Goal: Task Accomplishment & Management: Manage account settings

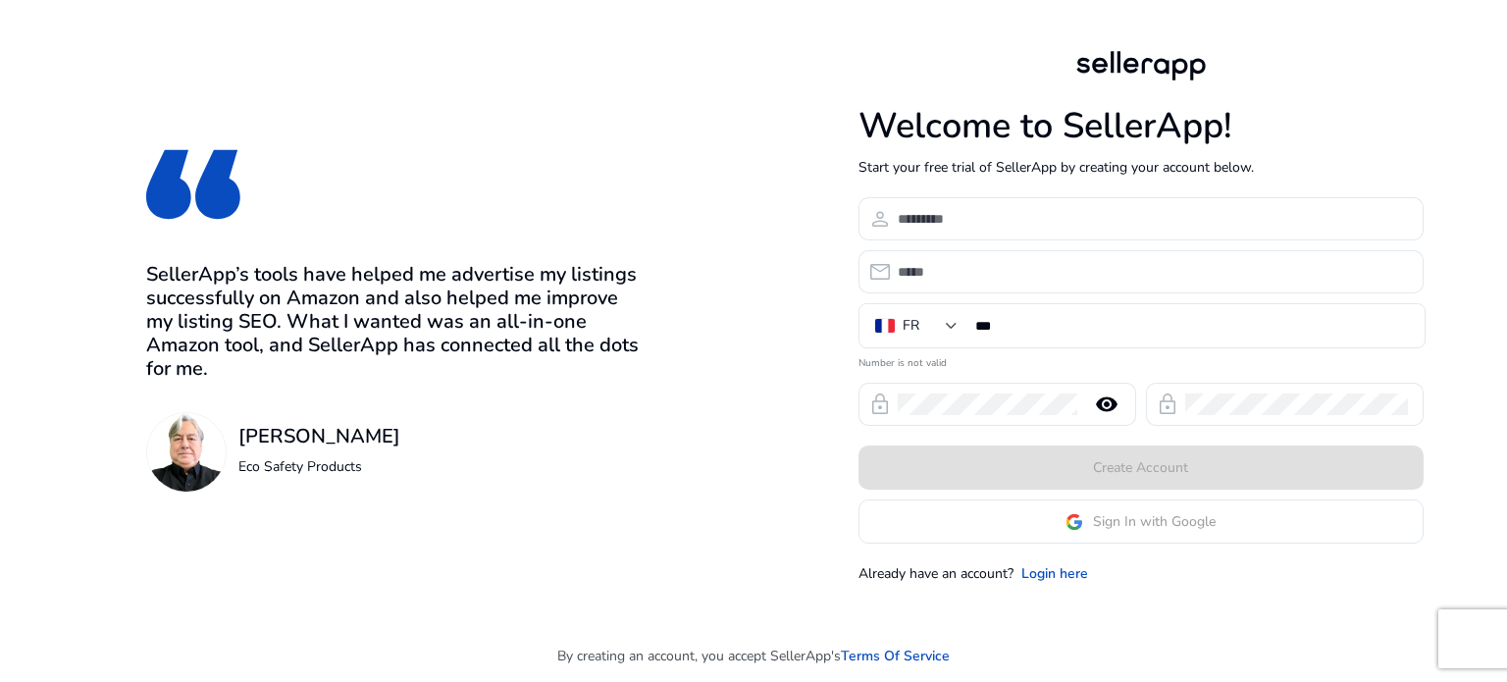
drag, startPoint x: 0, startPoint y: 0, endPoint x: 983, endPoint y: 515, distance: 1109.9
click at [984, 513] on app-google-signin "Sign In with Google" at bounding box center [1140, 521] width 565 height 44
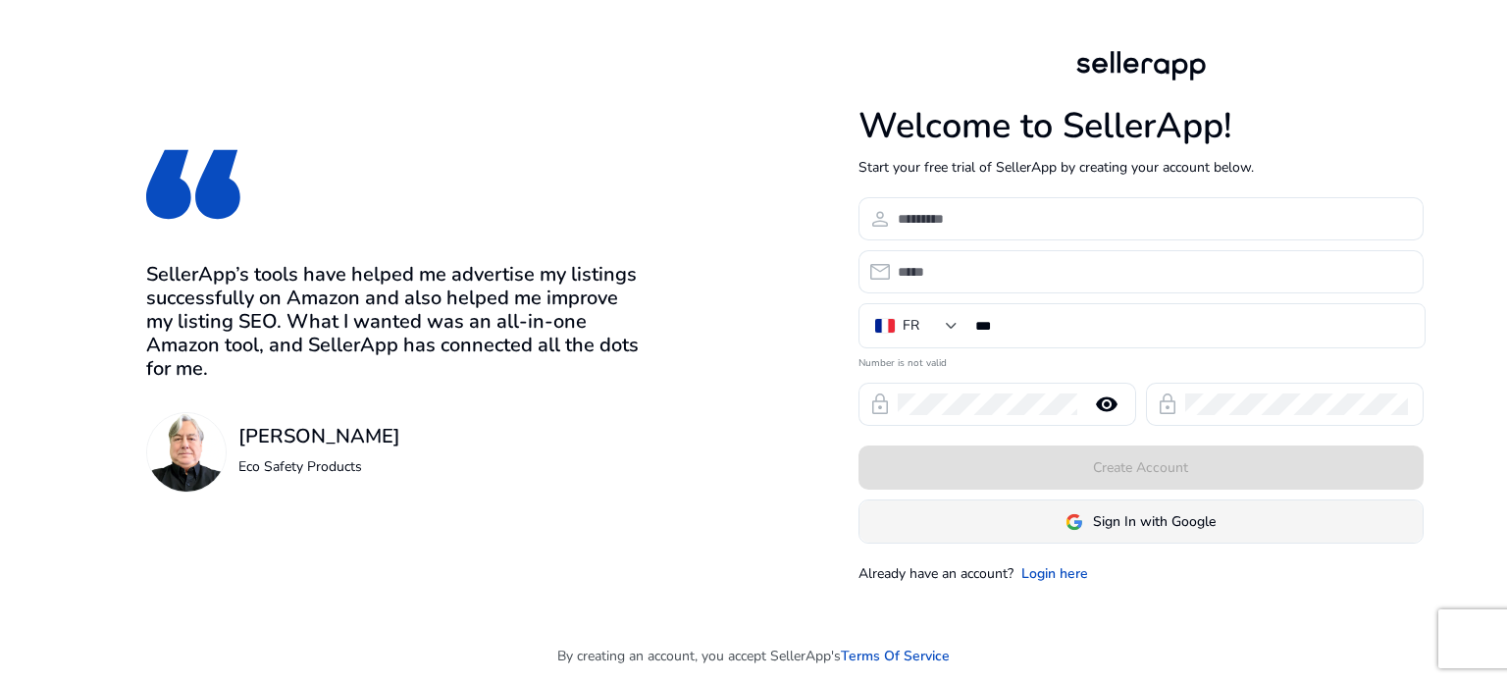
click at [1015, 514] on span at bounding box center [1140, 521] width 563 height 47
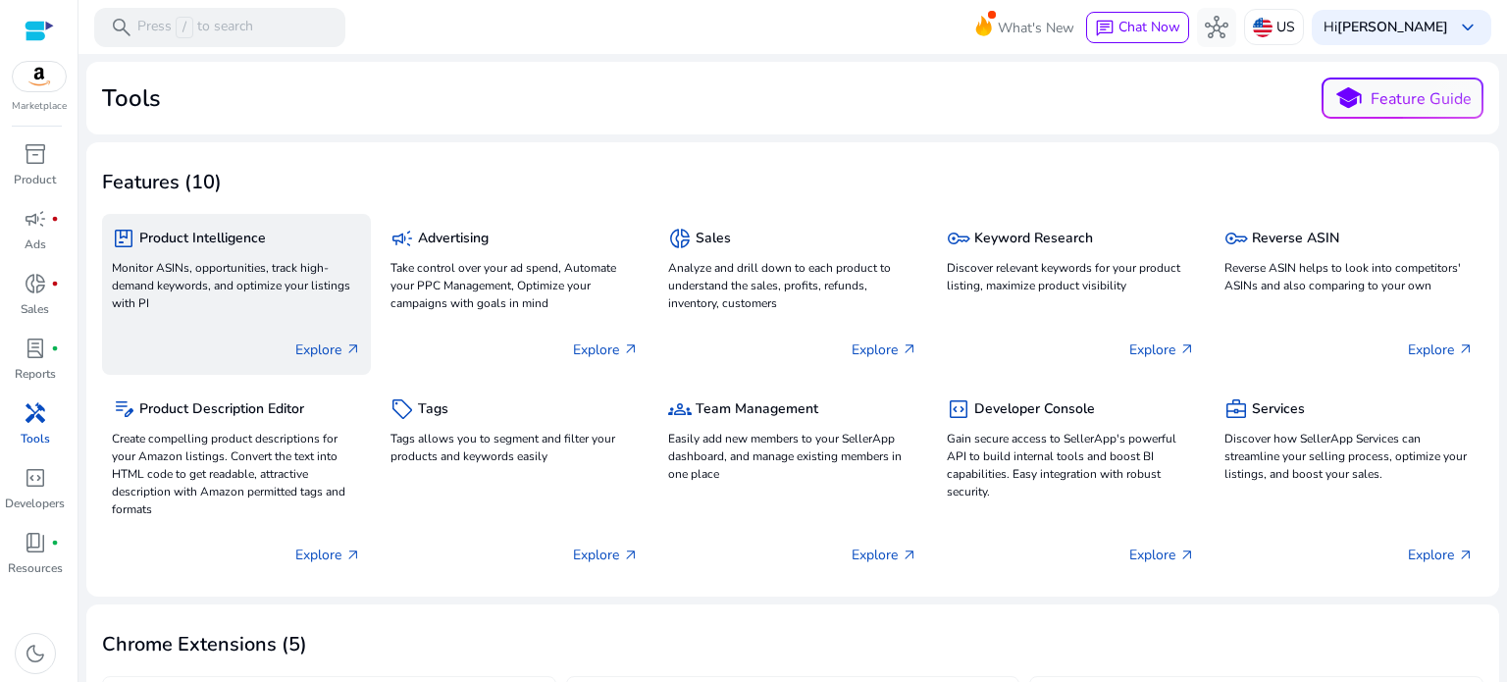
click at [303, 349] on p "Explore arrow_outward" at bounding box center [328, 349] width 66 height 21
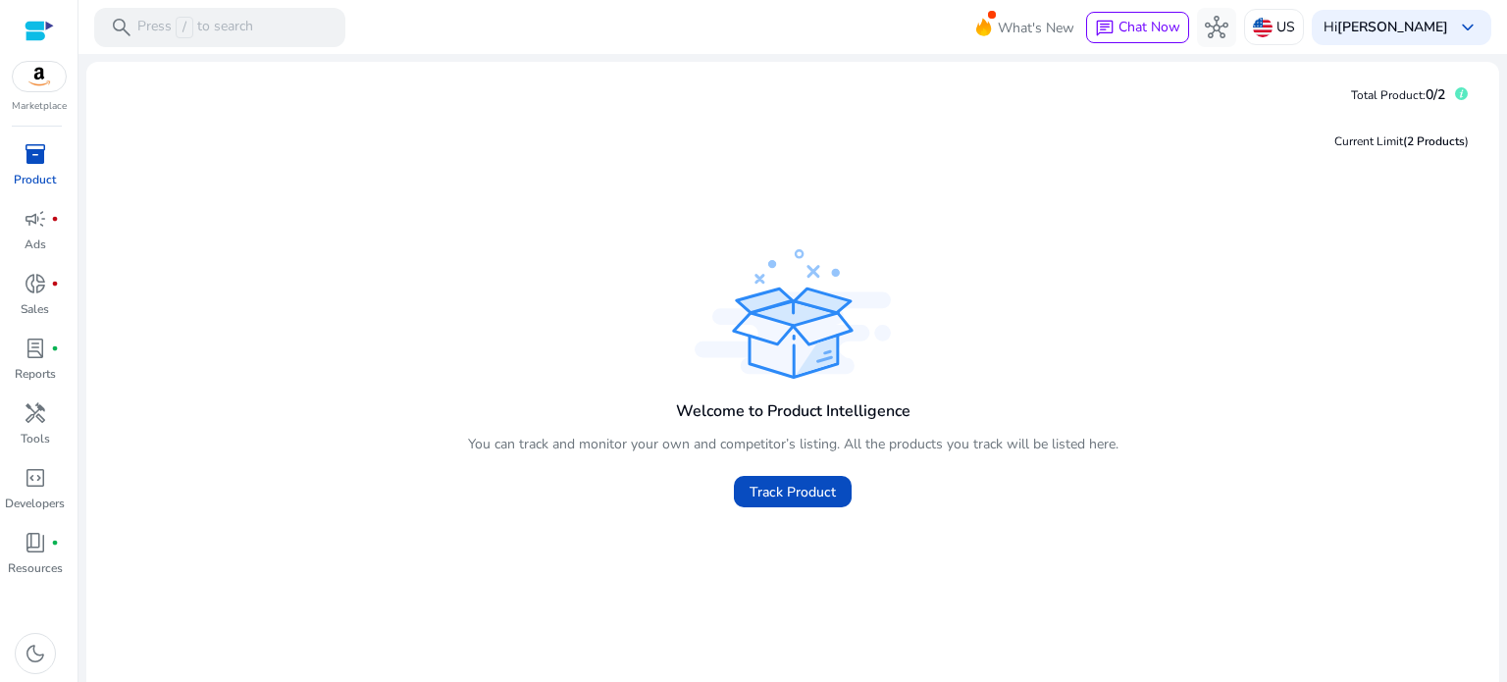
scroll to position [39, 0]
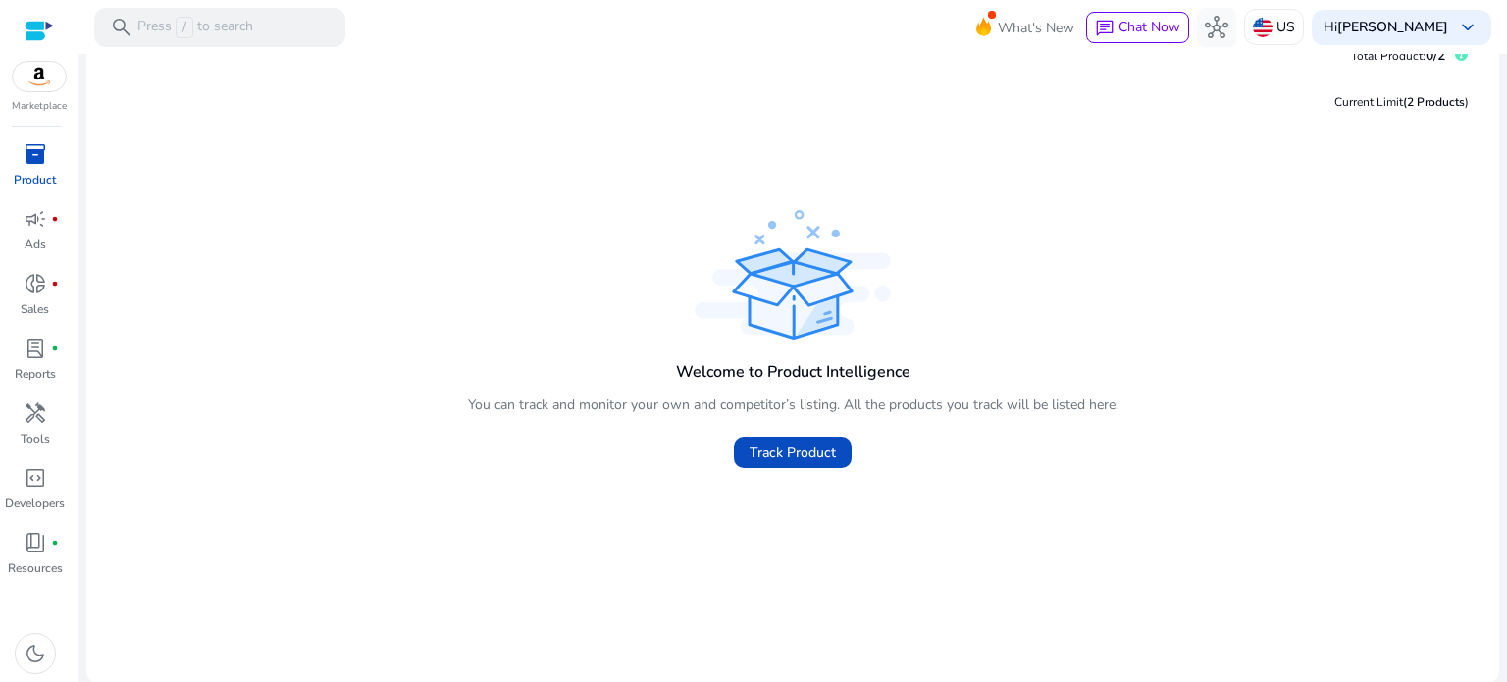
click at [43, 73] on img at bounding box center [39, 76] width 53 height 29
click at [48, 488] on div "code_blocks" at bounding box center [35, 477] width 55 height 31
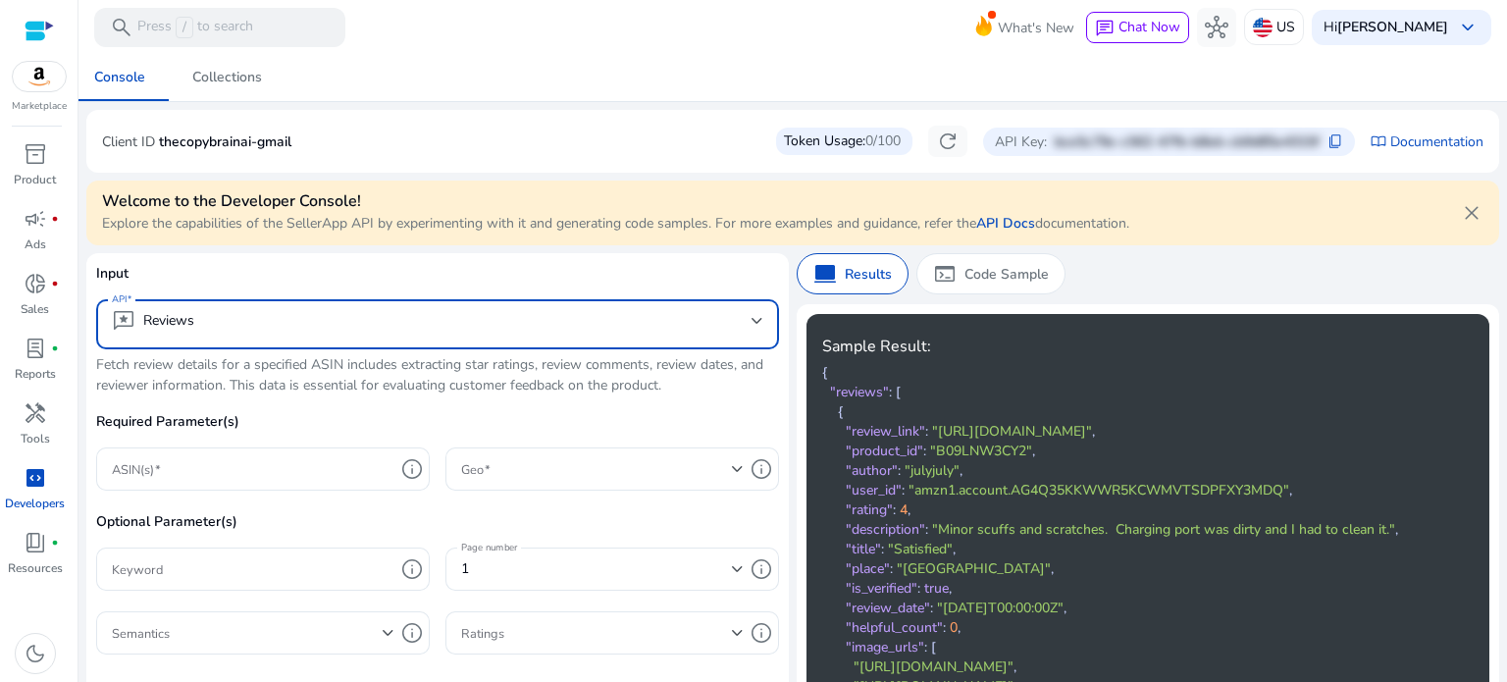
click at [313, 324] on mat-select-trigger "reviews Reviews" at bounding box center [432, 321] width 640 height 24
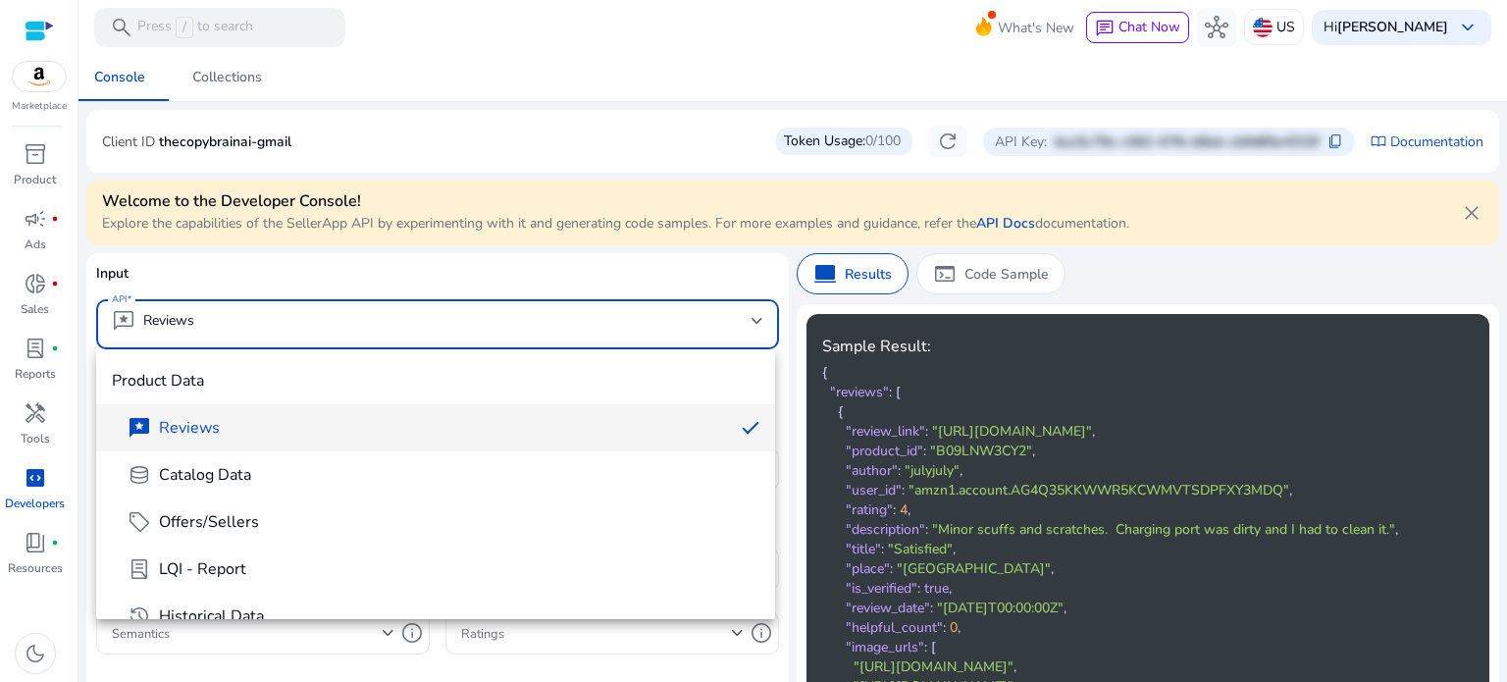
click at [313, 324] on div at bounding box center [753, 341] width 1507 height 682
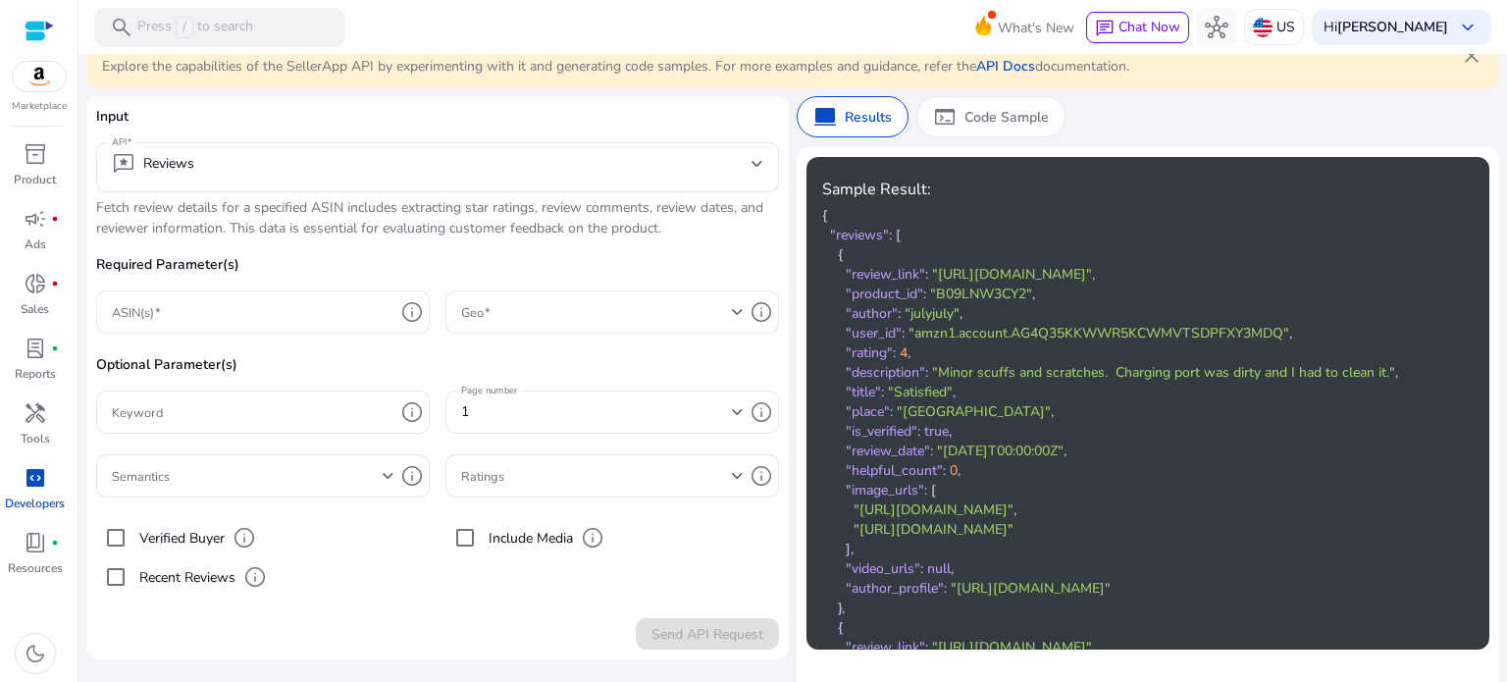
scroll to position [184, 0]
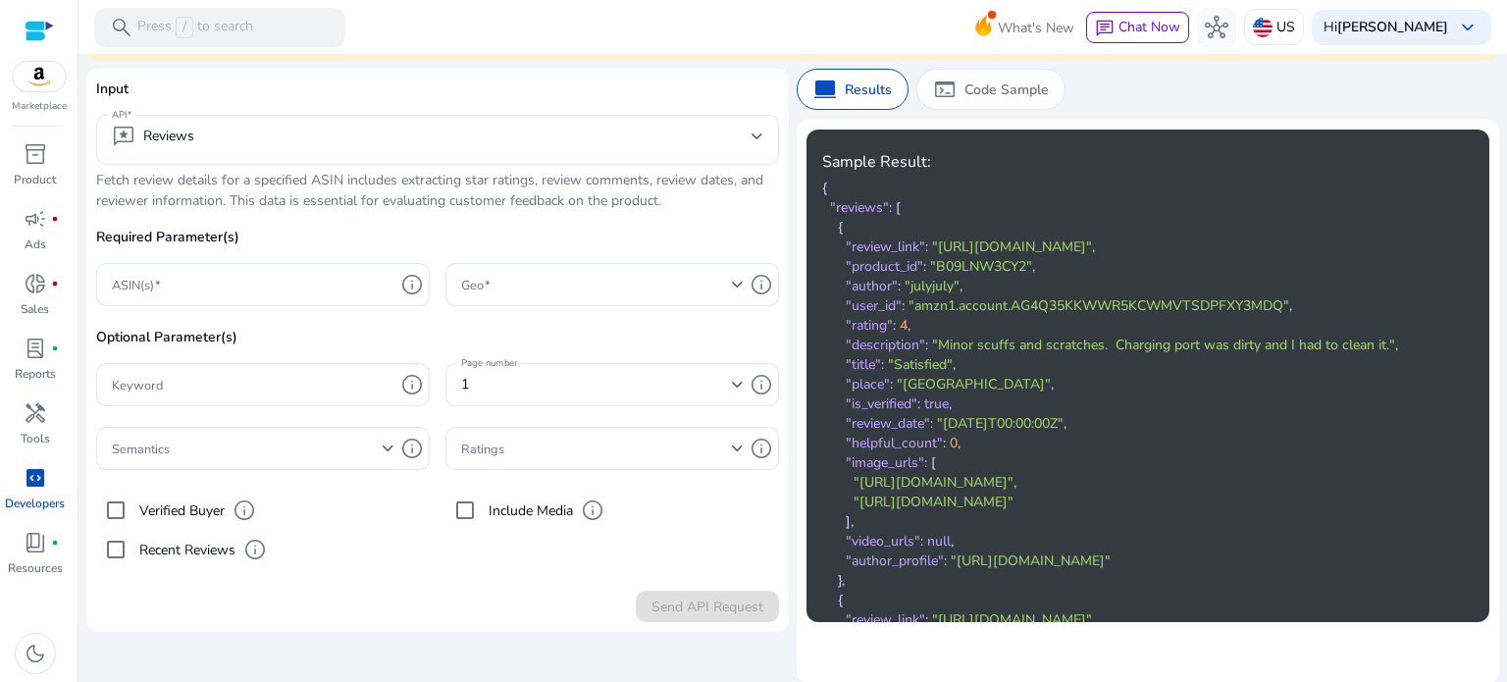
click at [165, 504] on label "Verified Buyer" at bounding box center [179, 510] width 89 height 21
click at [478, 381] on div "1" at bounding box center [596, 385] width 271 height 22
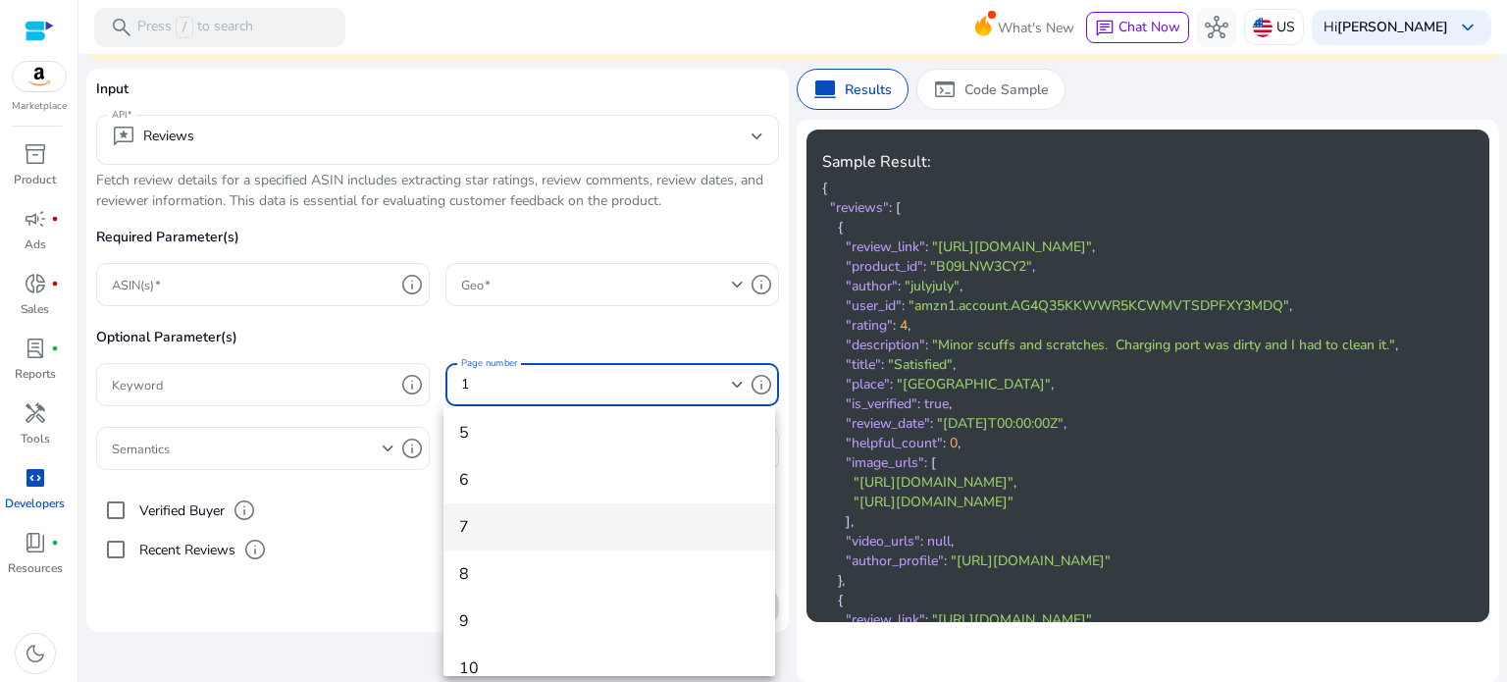
scroll to position [263, 0]
click at [481, 548] on span "8" at bounding box center [609, 552] width 300 height 22
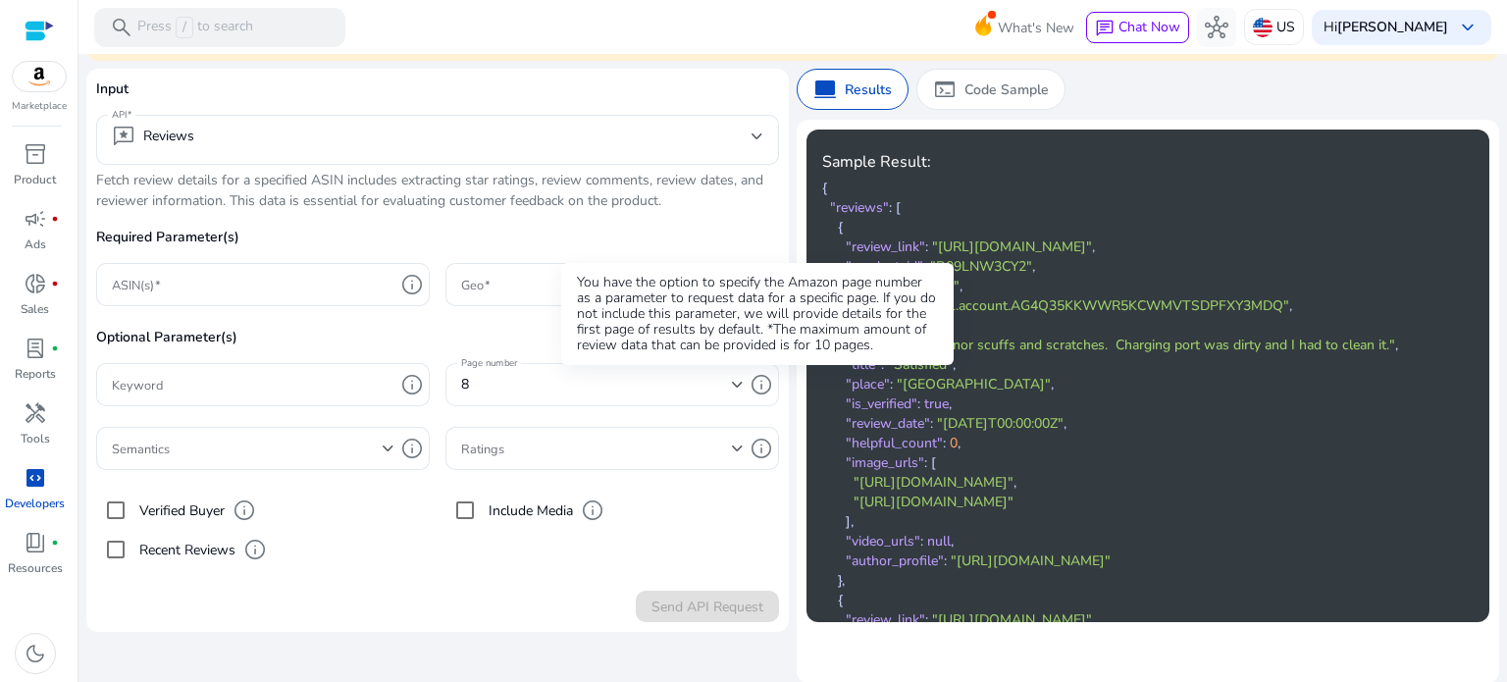
click at [750, 384] on span "info" at bounding box center [762, 385] width 24 height 24
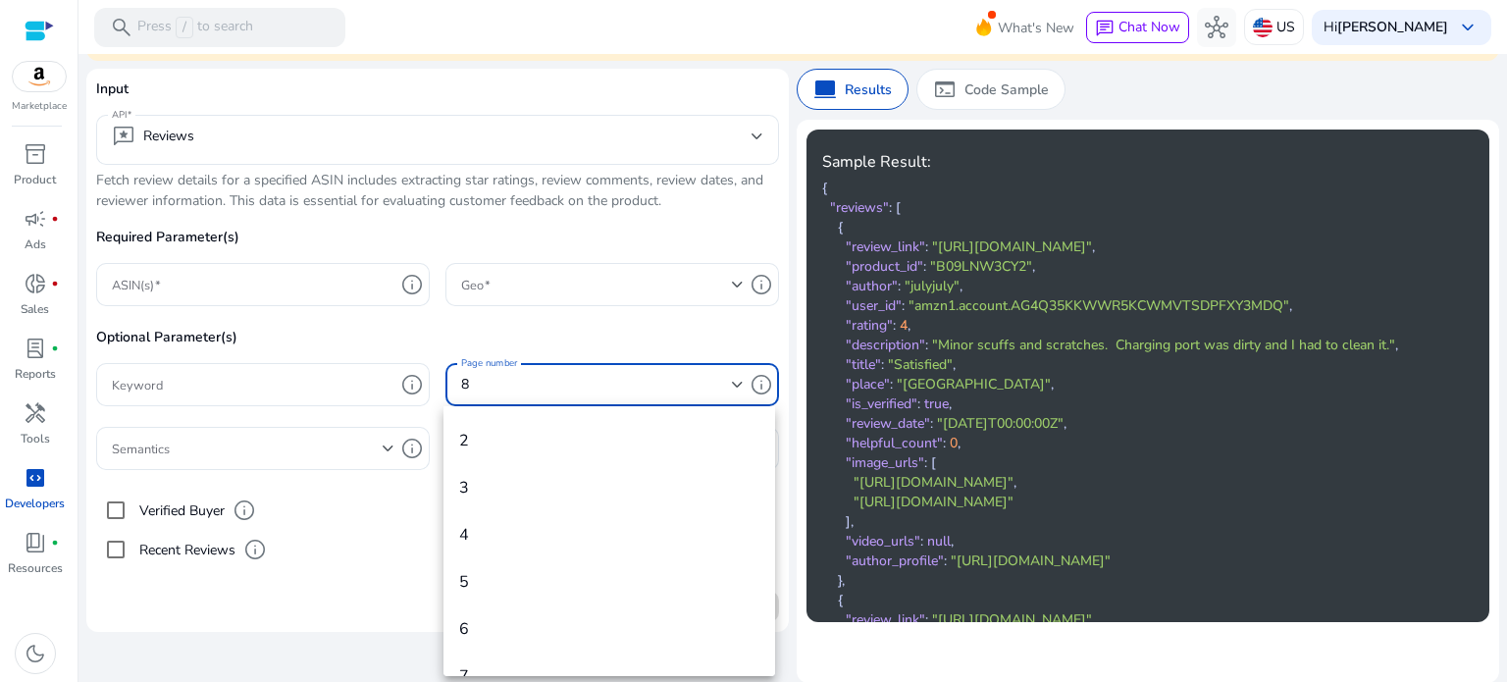
scroll to position [0, 0]
click at [492, 424] on mat-option "Please select" at bounding box center [609, 437] width 332 height 47
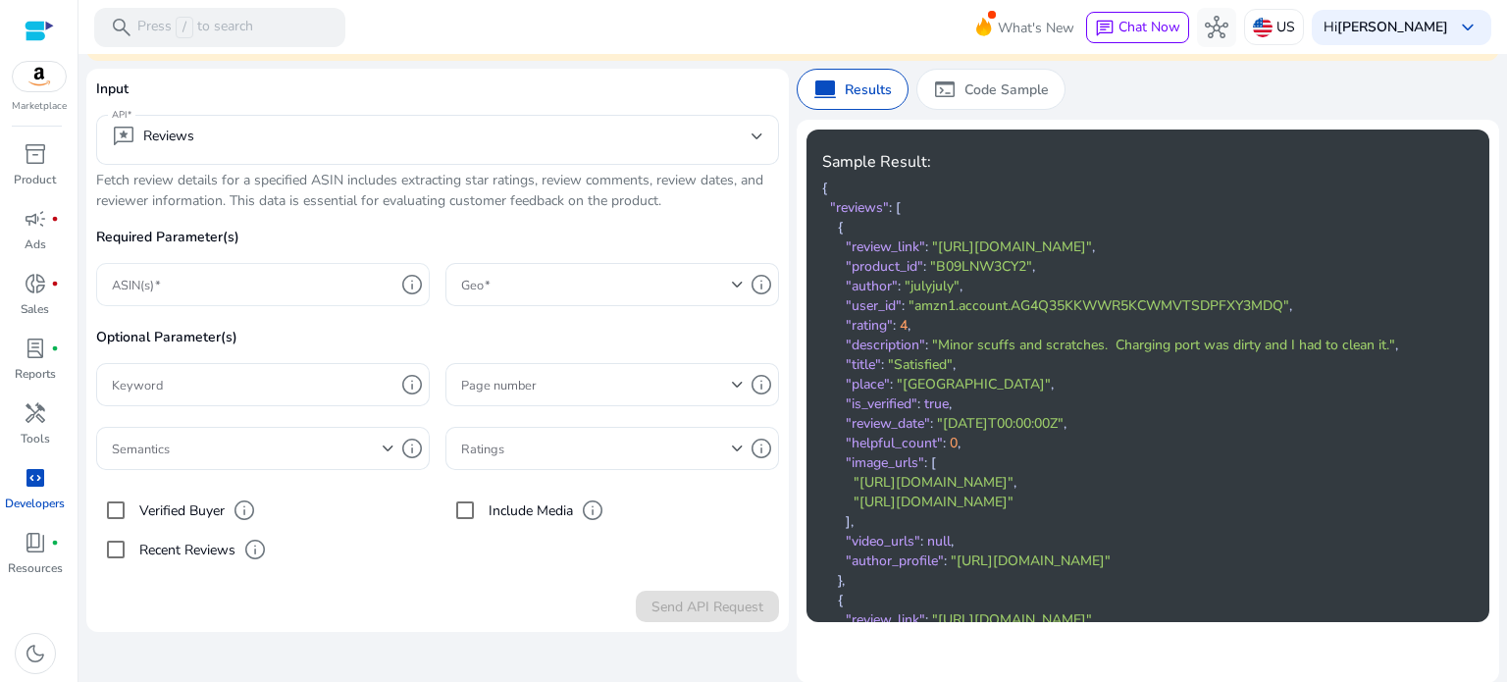
scroll to position [184, 0]
click at [254, 285] on input "ASIN(s)" at bounding box center [253, 285] width 283 height 22
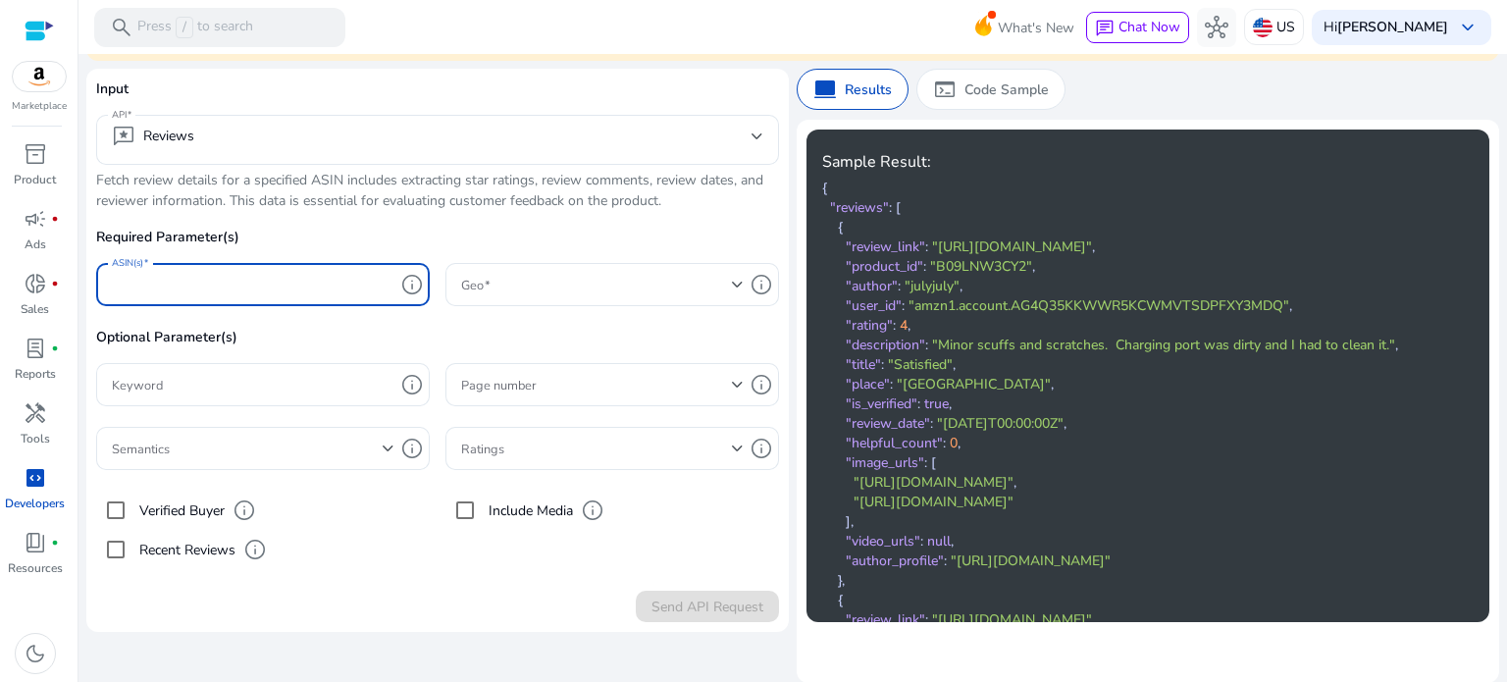
paste input "**********"
type input "**********"
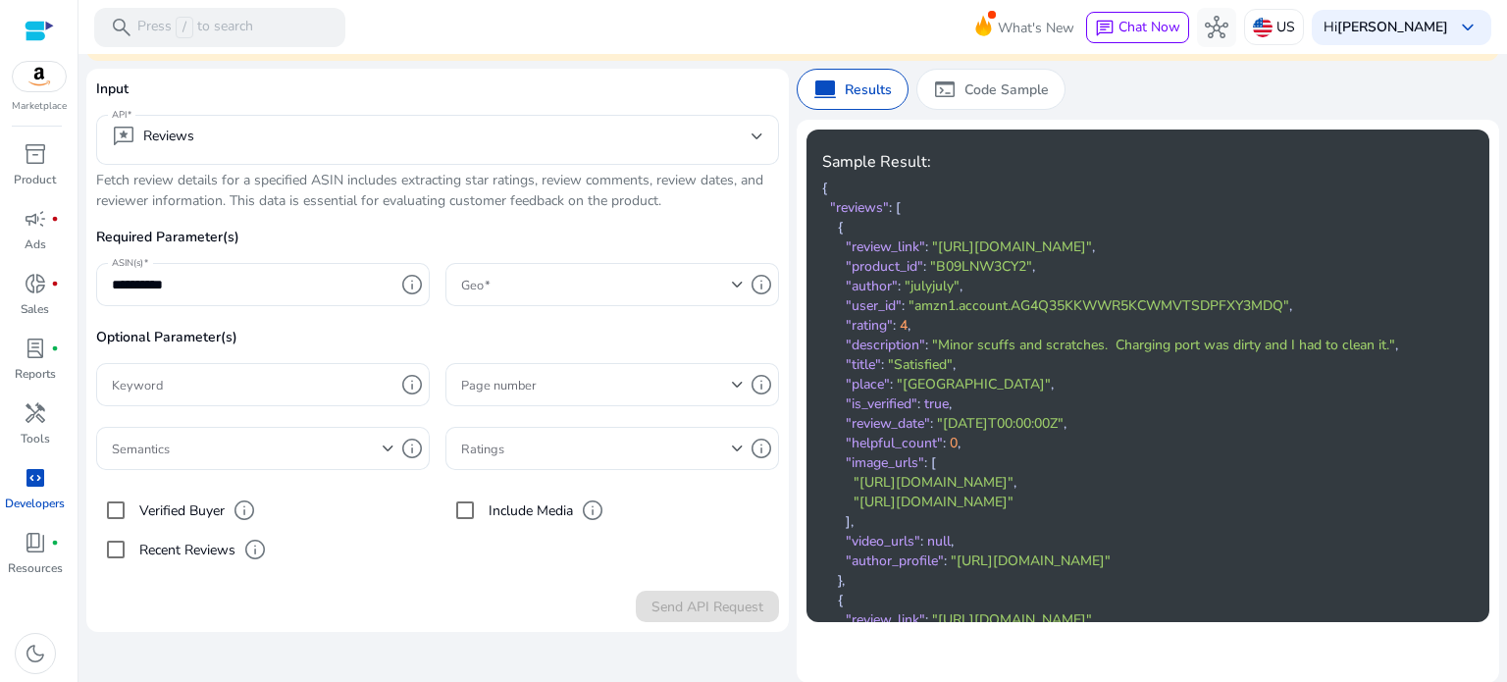
click at [647, 581] on form "**********" at bounding box center [437, 350] width 683 height 544
click at [500, 384] on span at bounding box center [596, 385] width 271 height 22
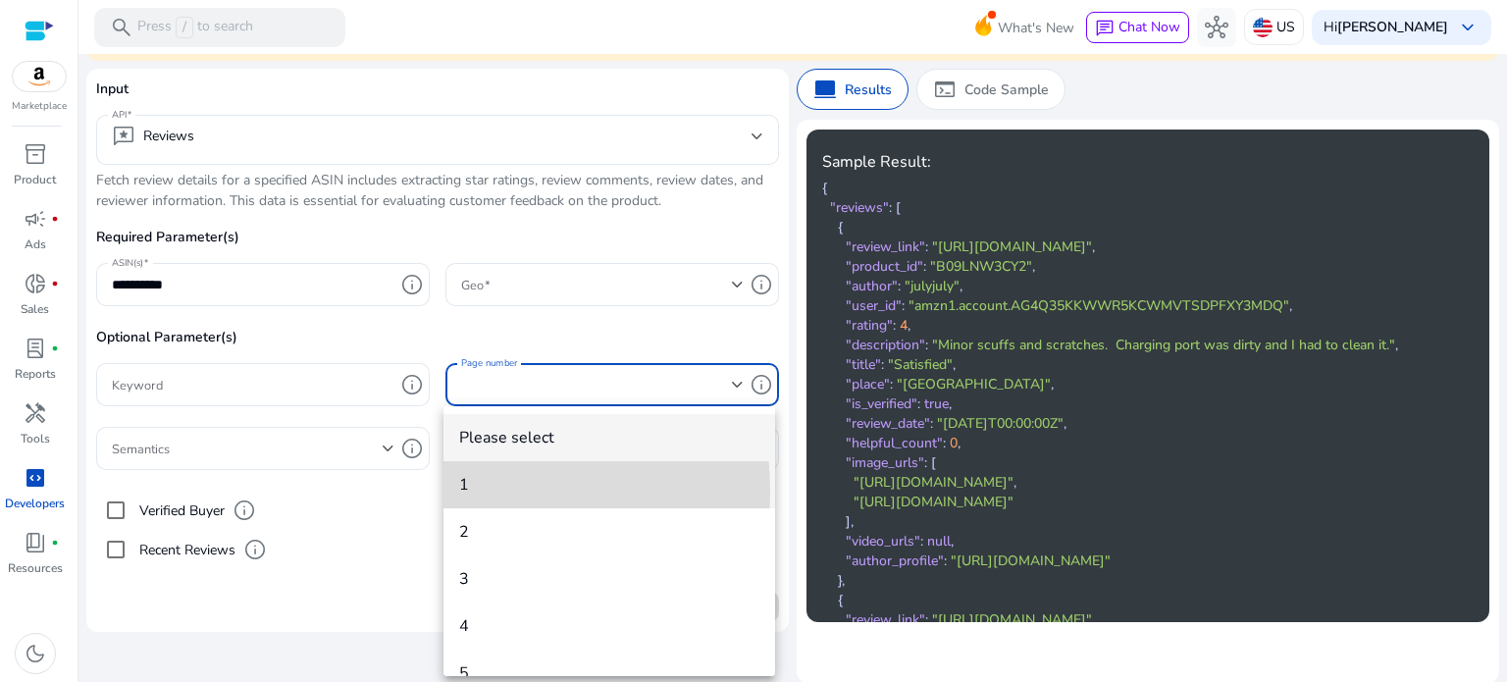
click at [460, 491] on span "1" at bounding box center [609, 485] width 300 height 22
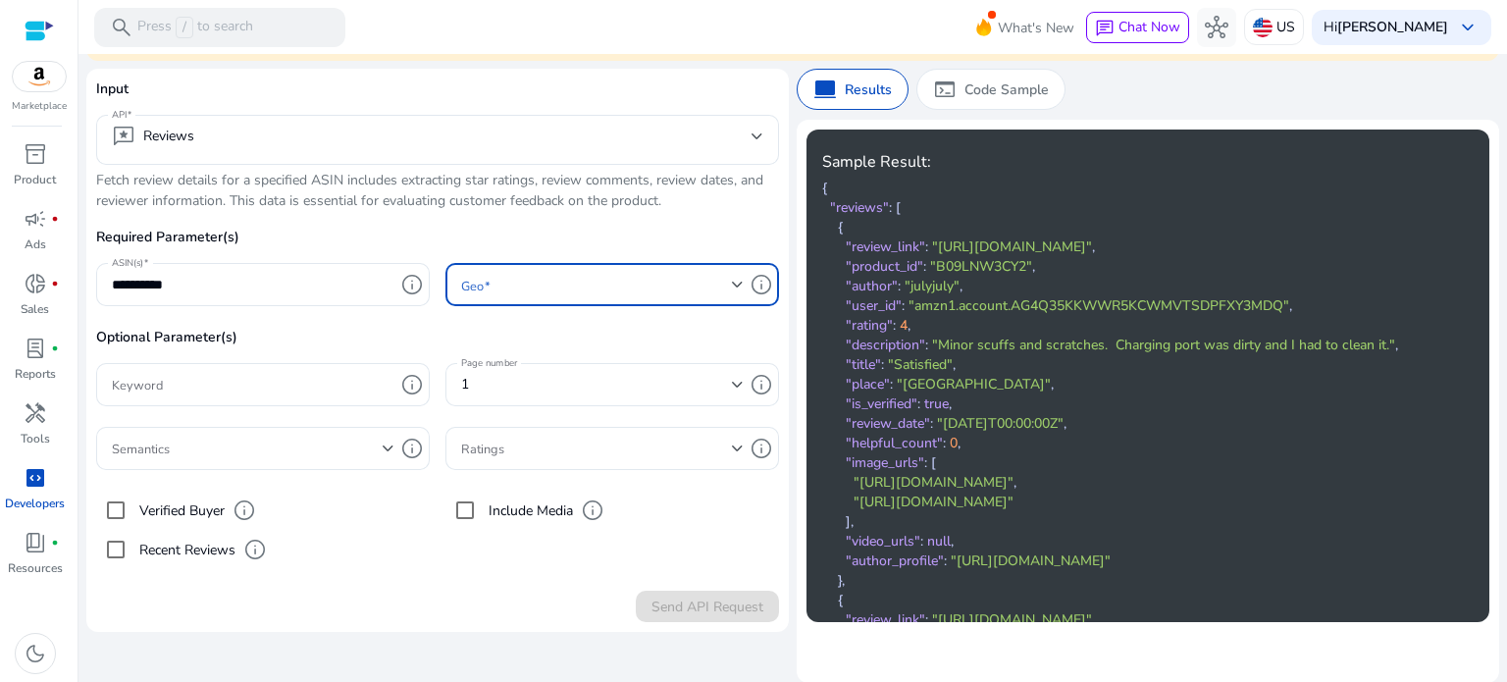
click at [530, 279] on span at bounding box center [596, 285] width 271 height 22
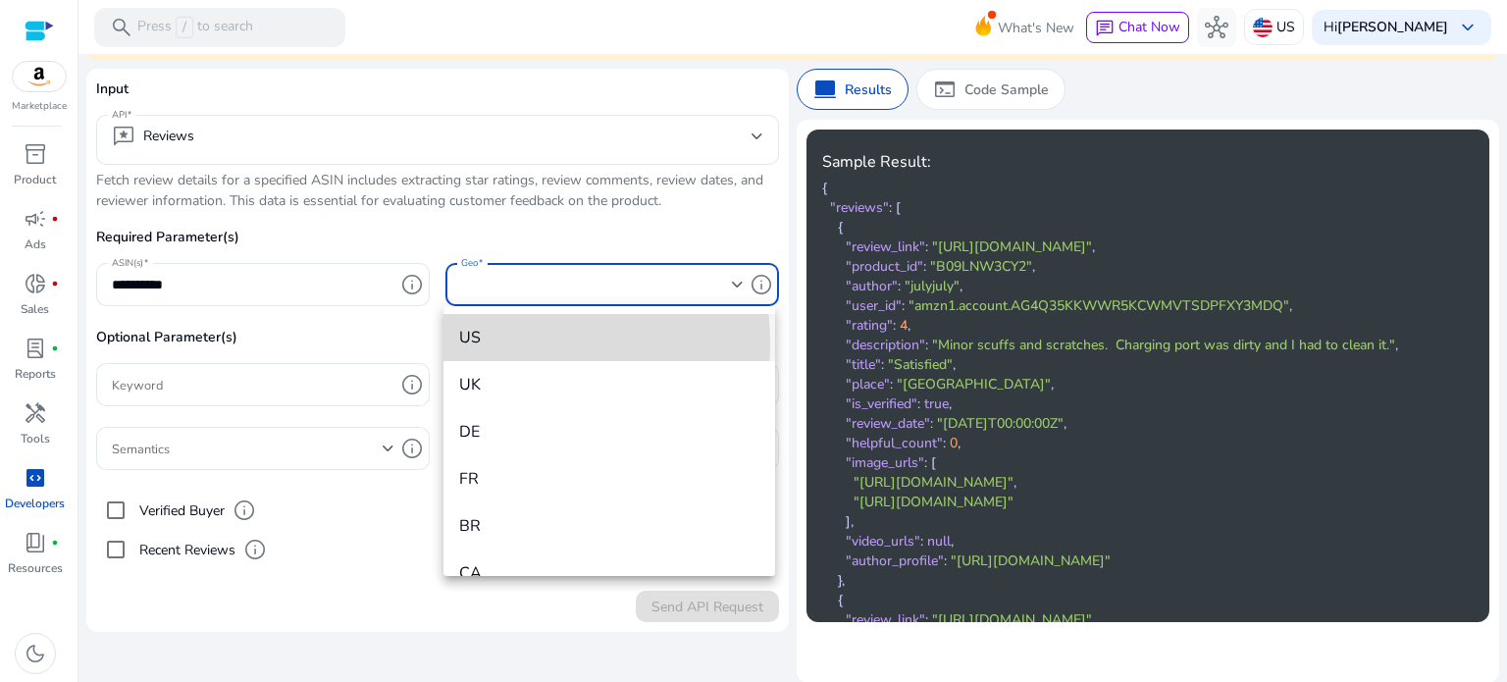
click at [491, 343] on span "US" at bounding box center [609, 338] width 300 height 22
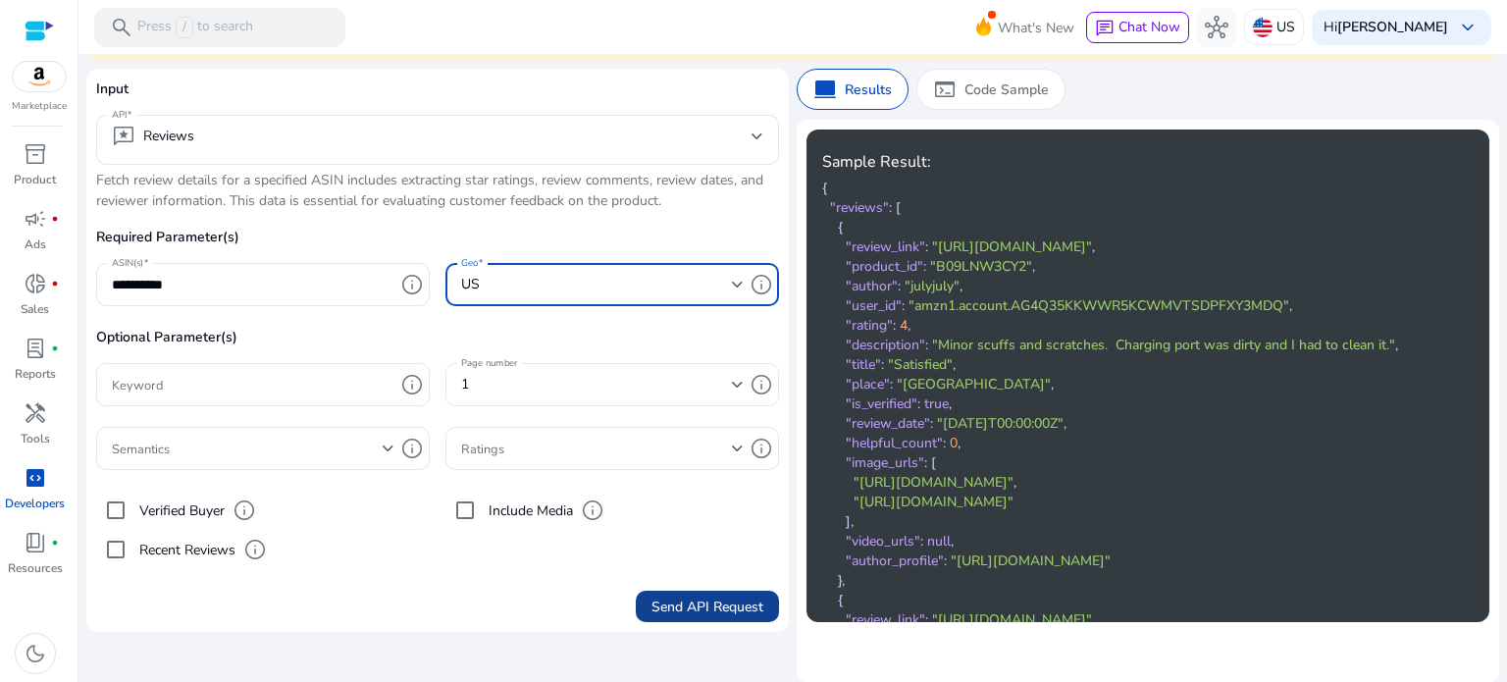
click at [679, 605] on span "Send API Request" at bounding box center [707, 607] width 112 height 21
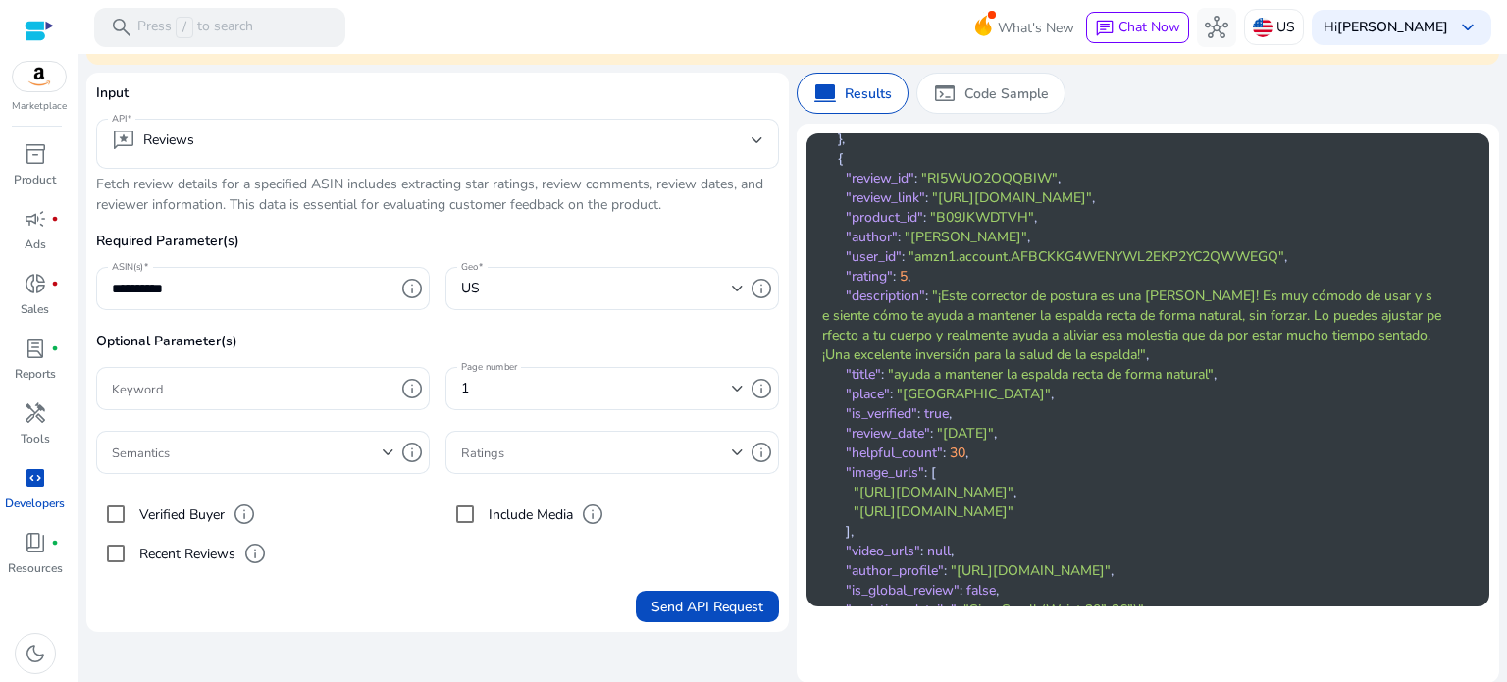
scroll to position [2355, 0]
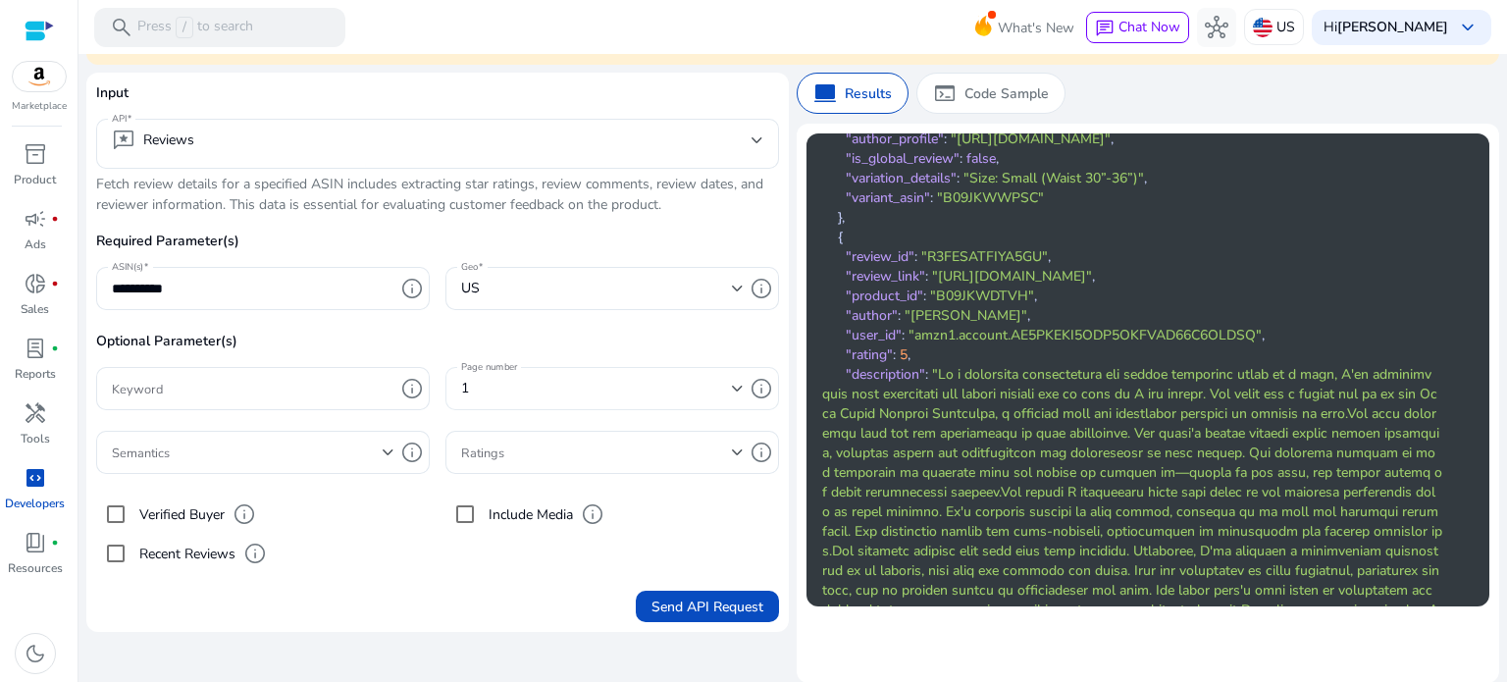
click at [636, 390] on div "1" at bounding box center [596, 389] width 271 height 22
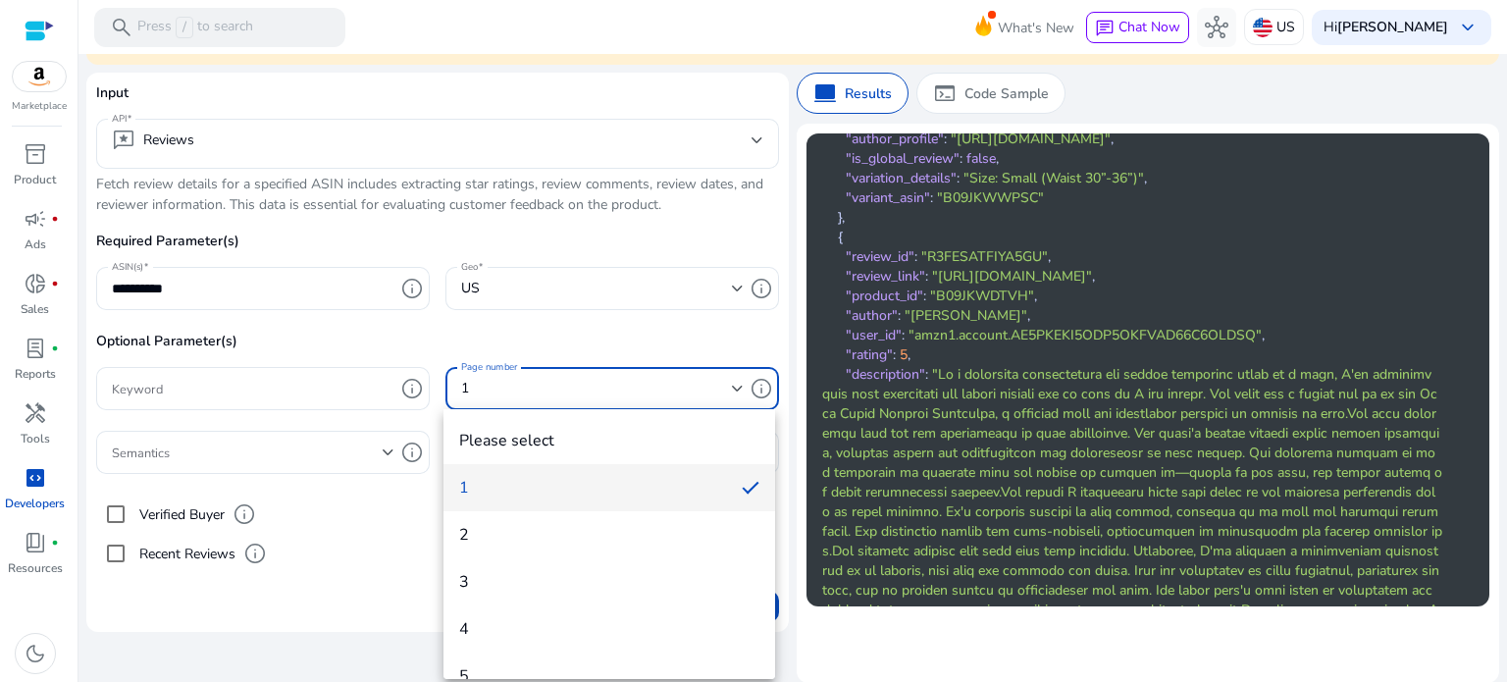
click at [526, 585] on span "3" at bounding box center [609, 582] width 300 height 22
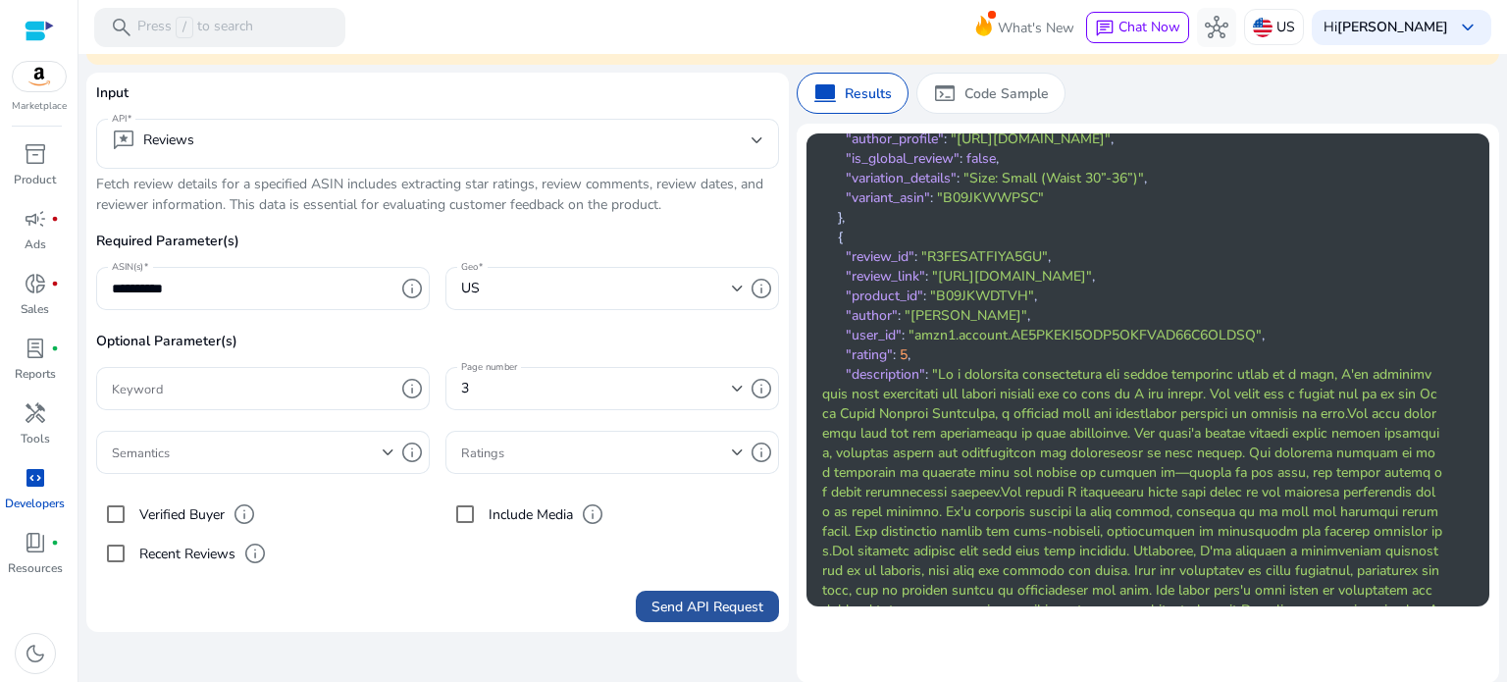
click at [699, 607] on span "Send API Request" at bounding box center [707, 607] width 112 height 21
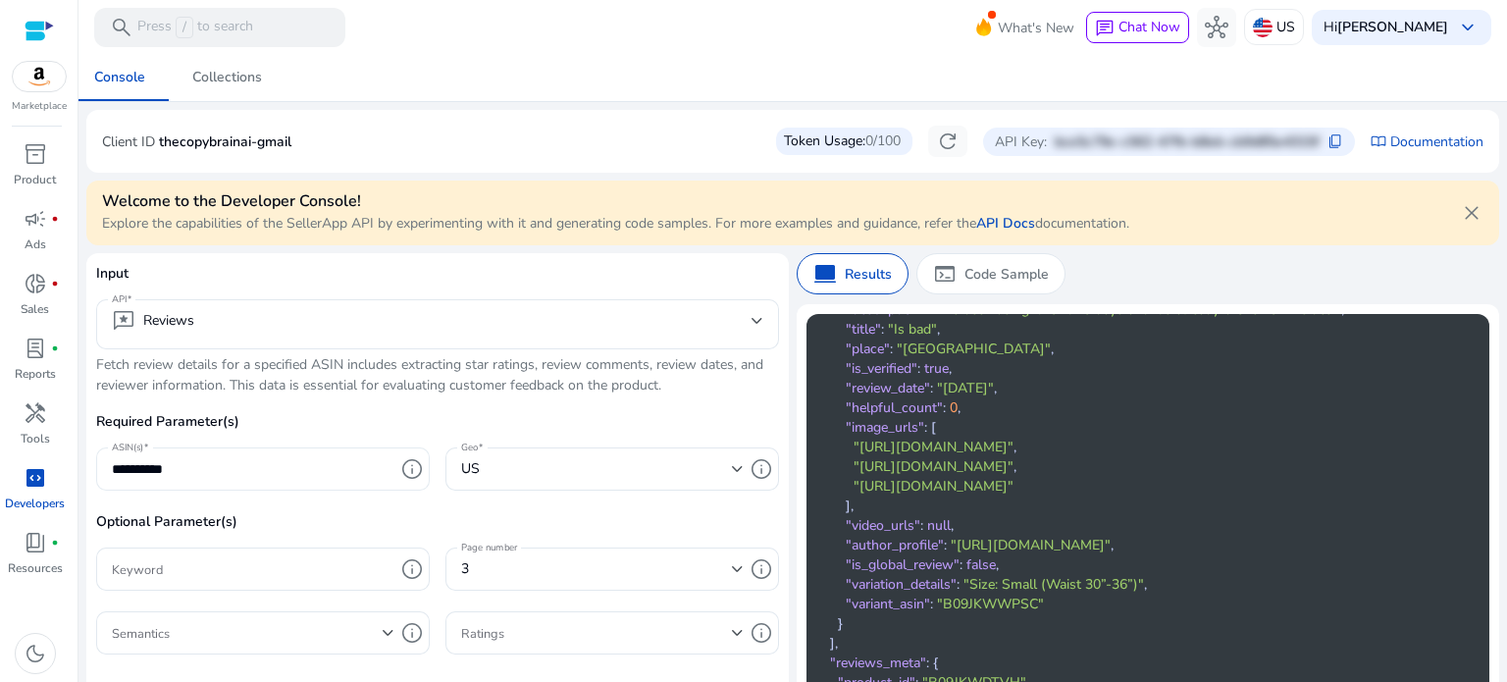
scroll to position [0, 0]
click at [37, 340] on span "lab_profile" at bounding box center [36, 349] width 24 height 24
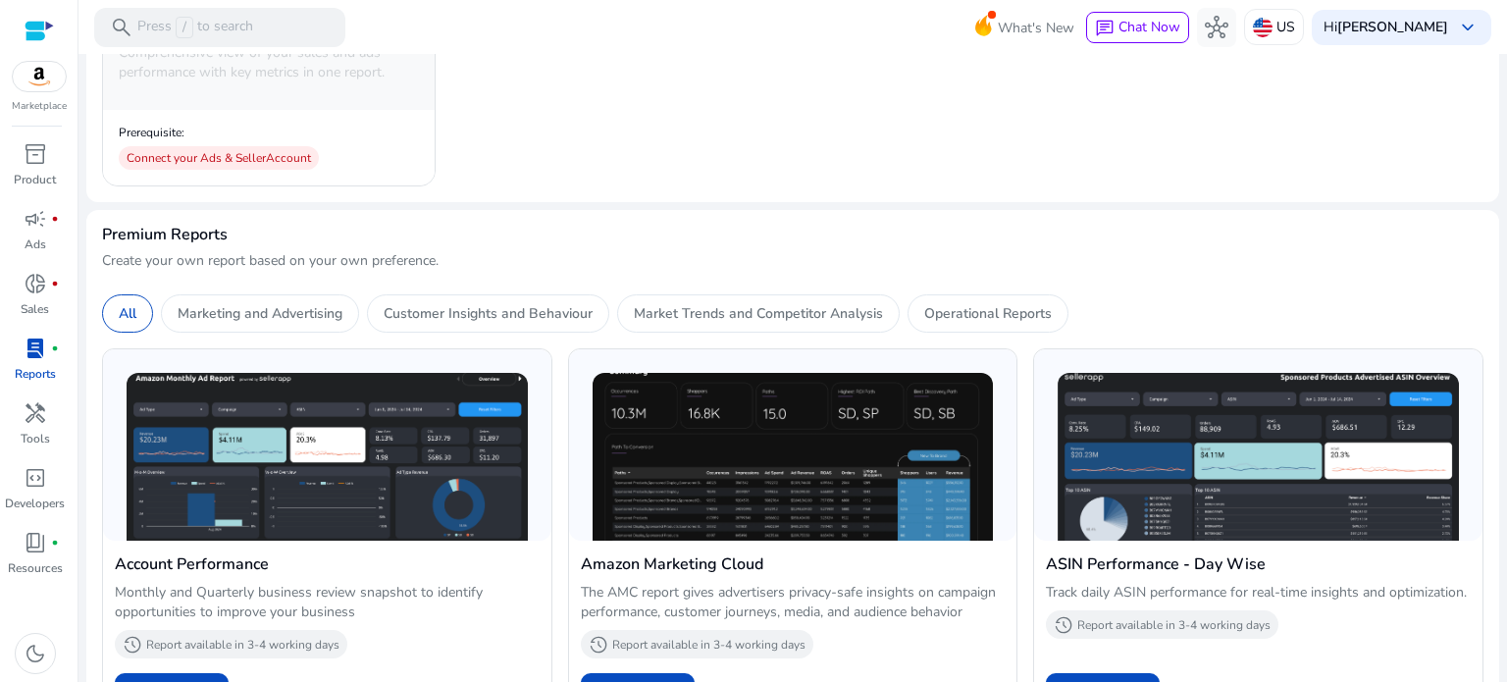
scroll to position [883, 0]
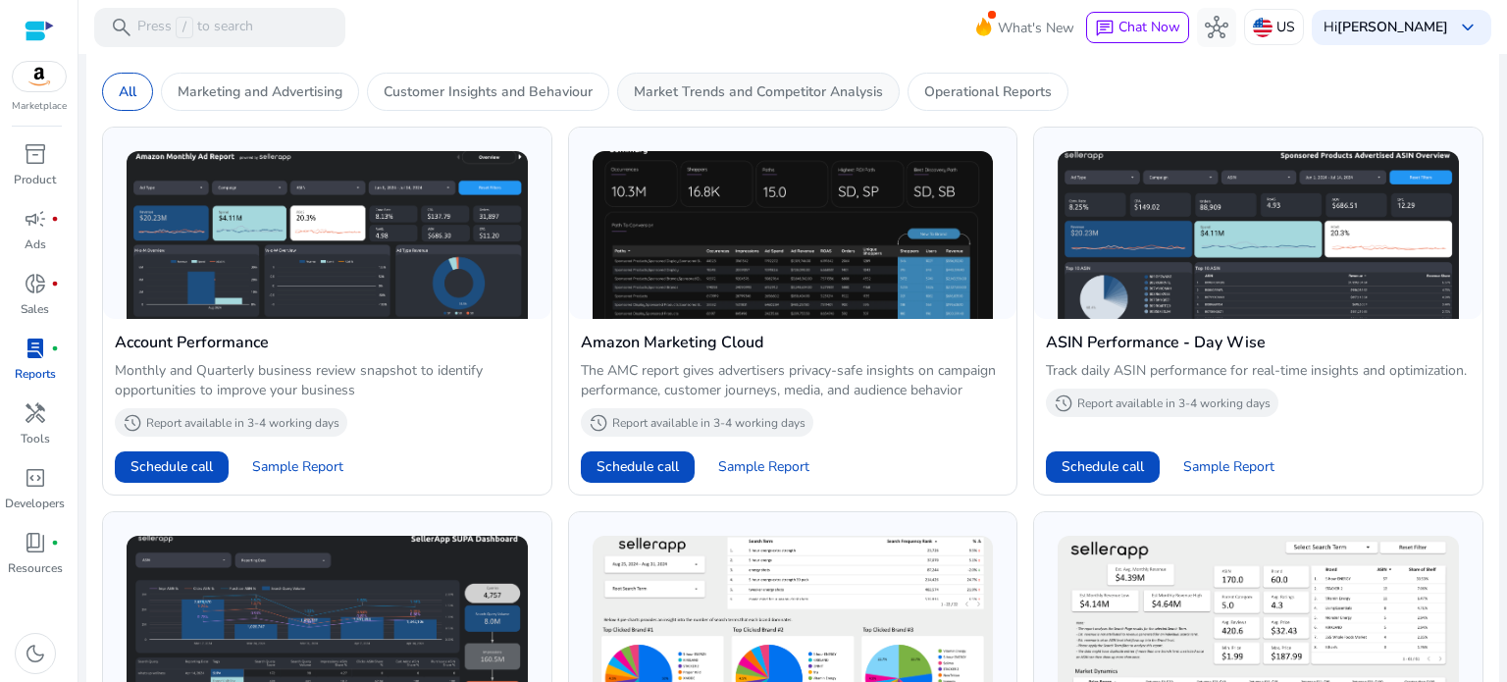
click at [839, 94] on p "Market Trends and Competitor Analysis" at bounding box center [758, 91] width 249 height 21
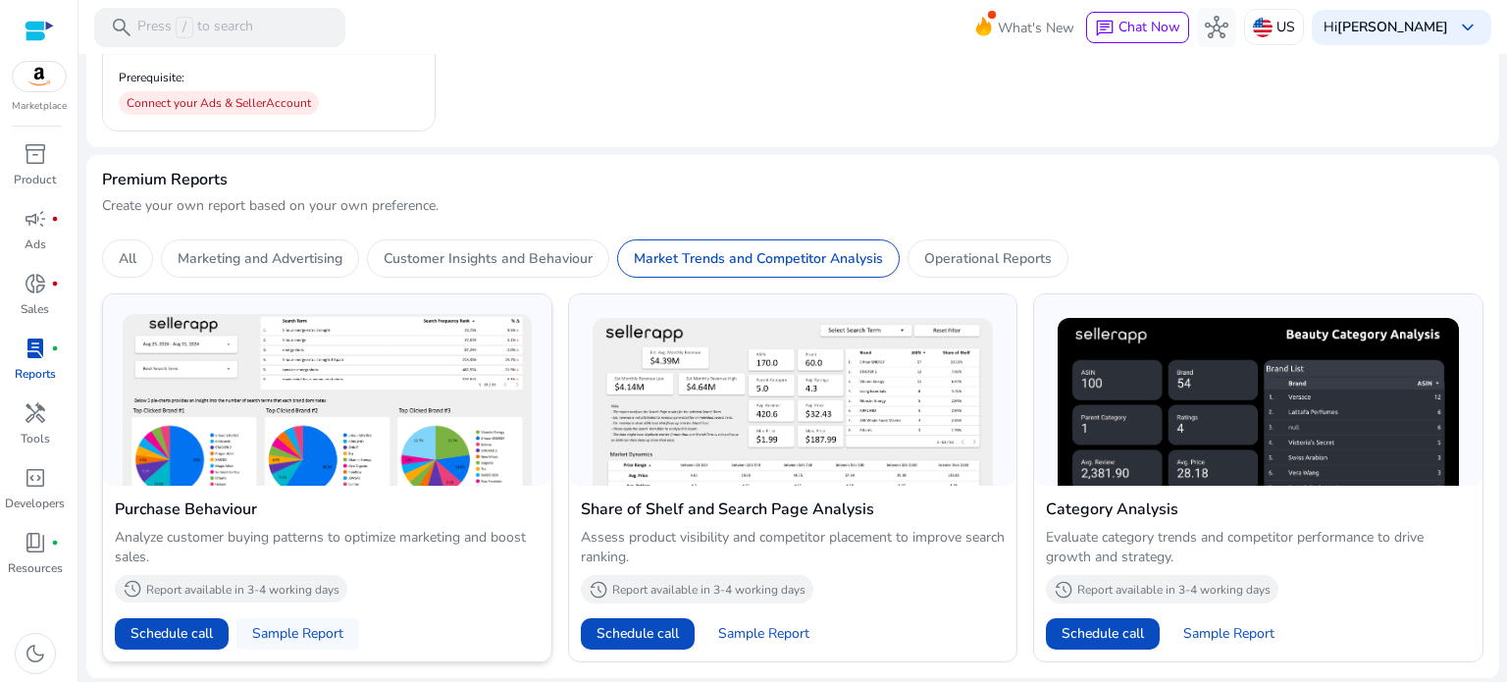
click at [260, 627] on span "Sample Report" at bounding box center [297, 634] width 91 height 20
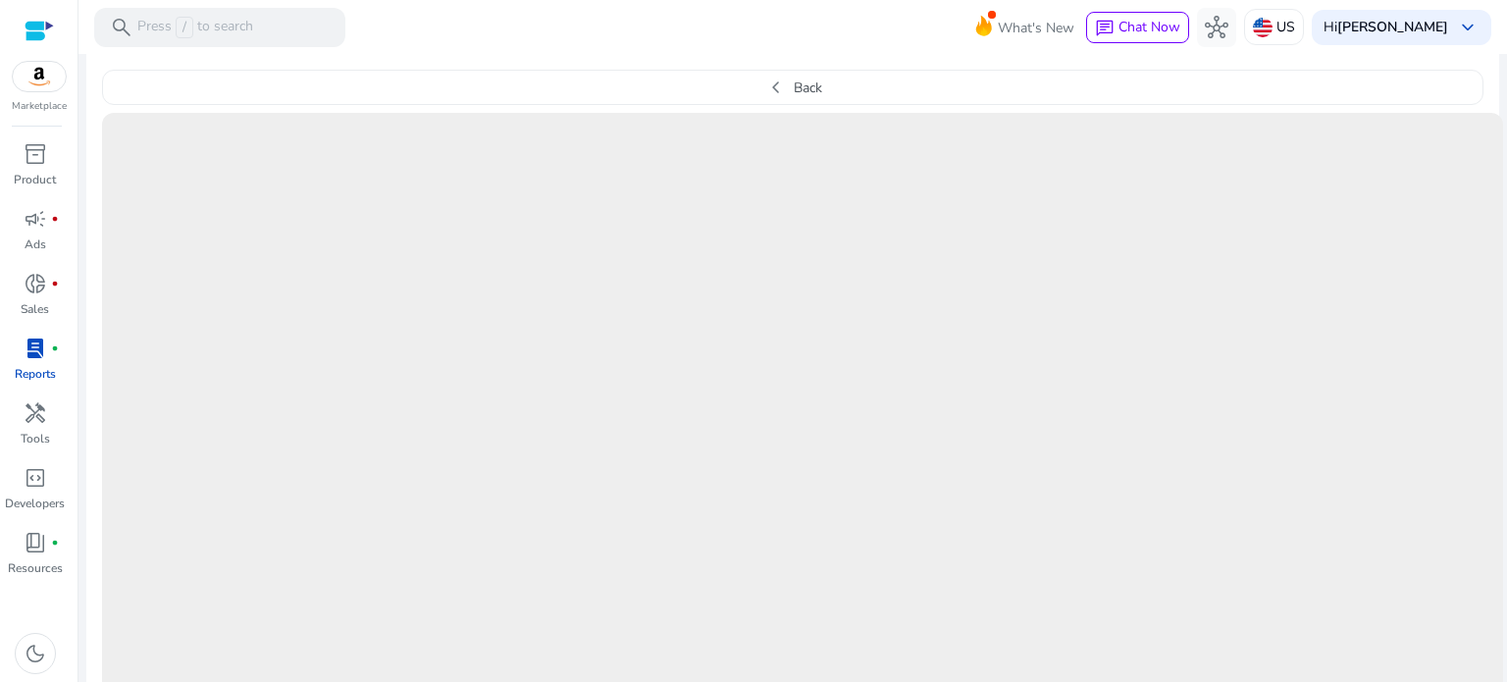
scroll to position [930, 0]
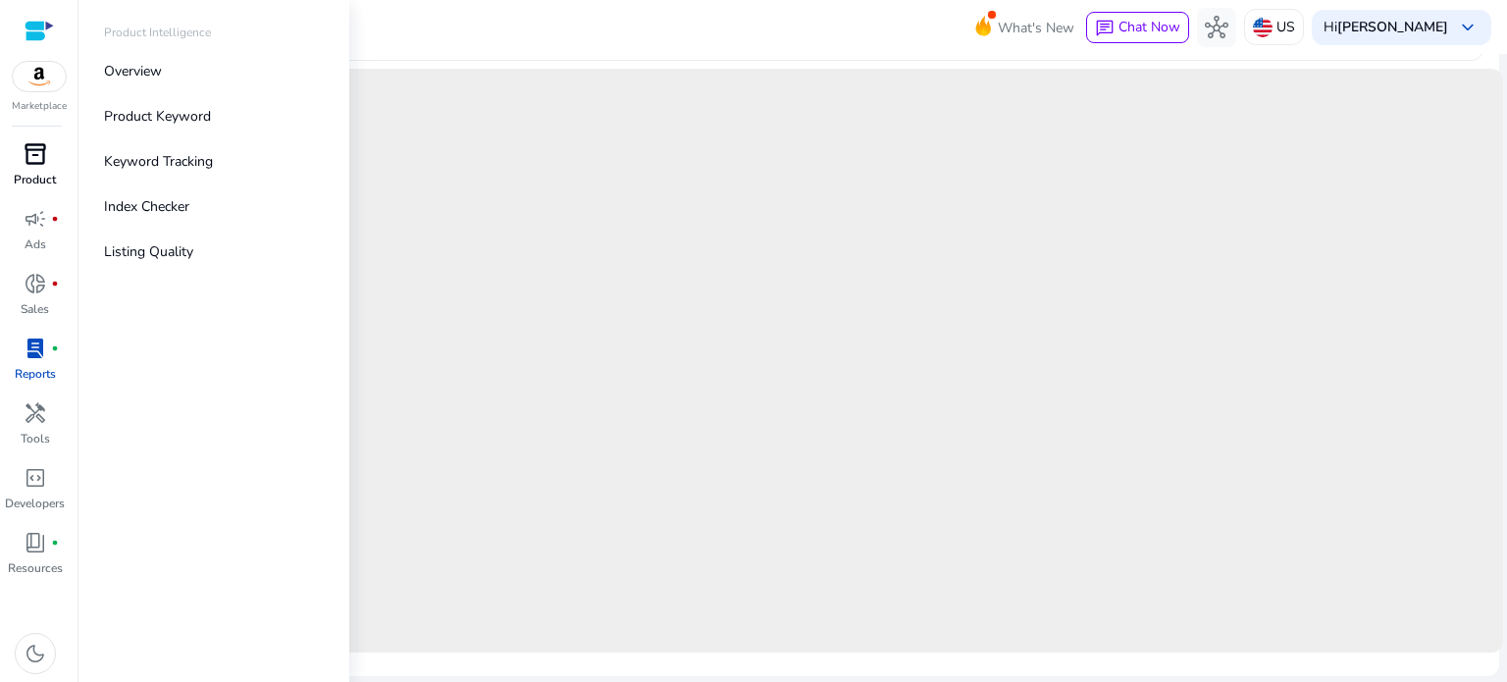
click at [45, 156] on span "inventory_2" at bounding box center [36, 154] width 24 height 24
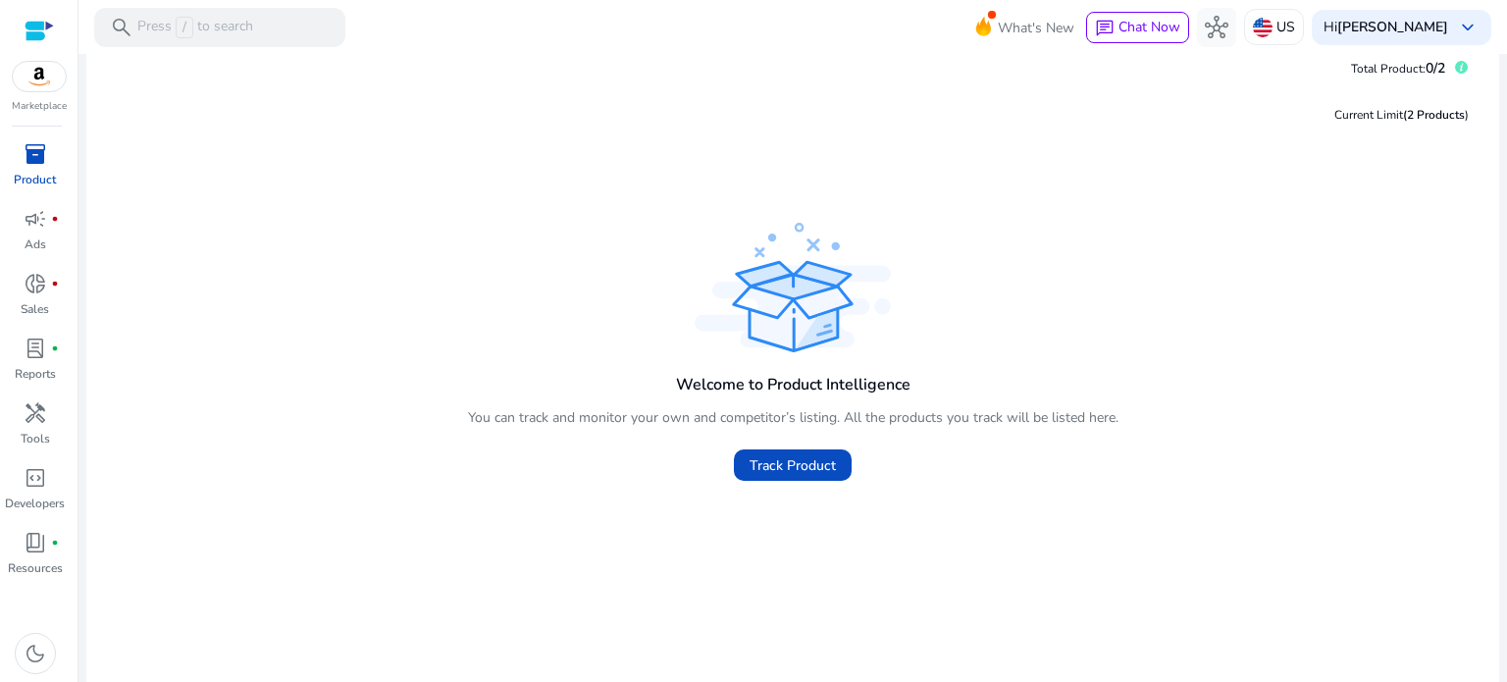
scroll to position [39, 0]
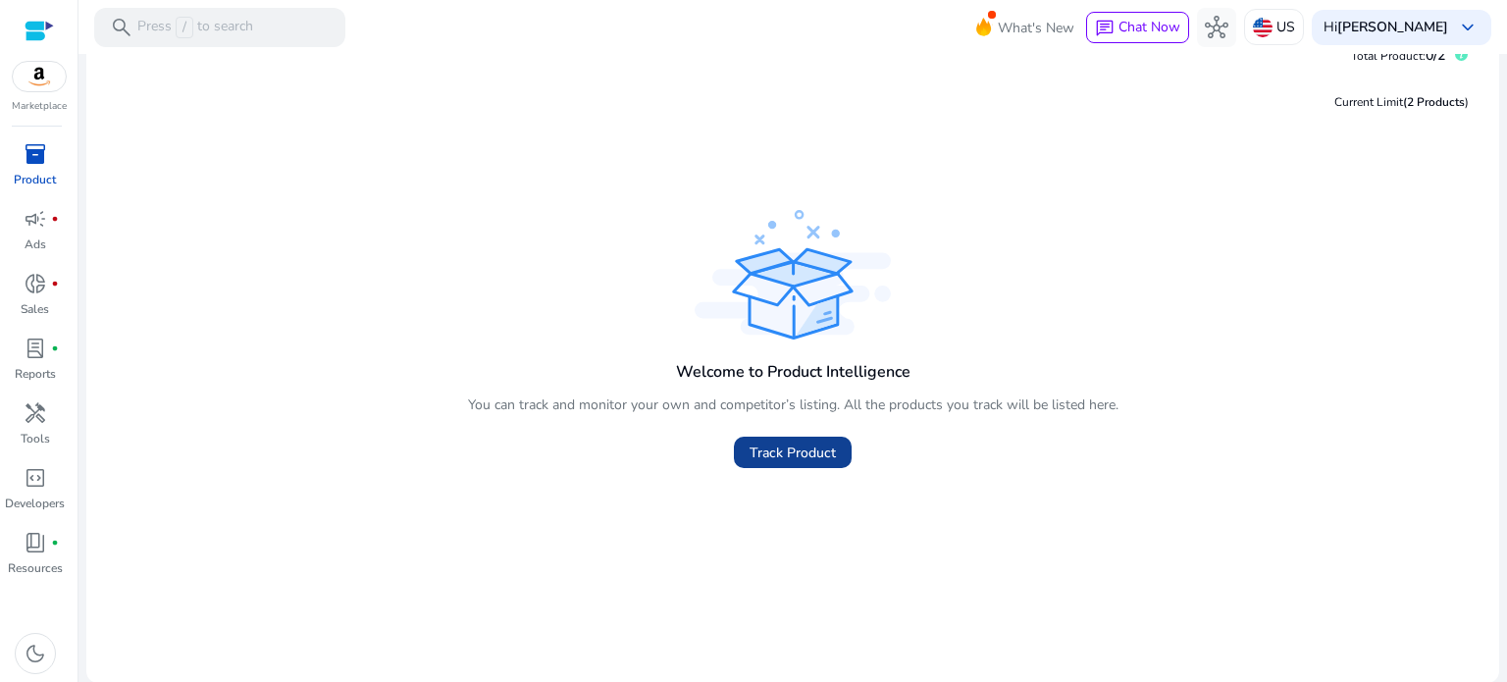
click at [802, 442] on span "Track Product" at bounding box center [793, 452] width 86 height 21
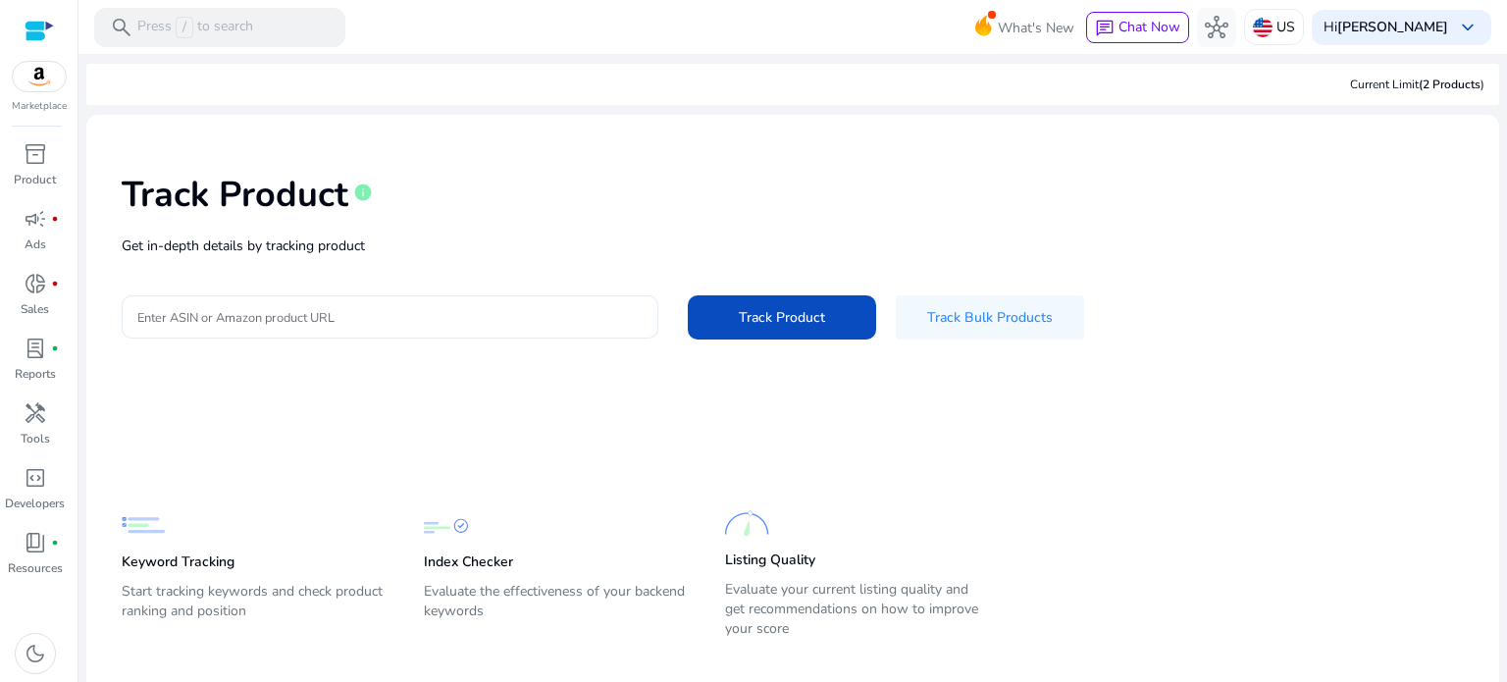
click at [357, 306] on input "Enter ASIN or Amazon product URL" at bounding box center [389, 317] width 505 height 22
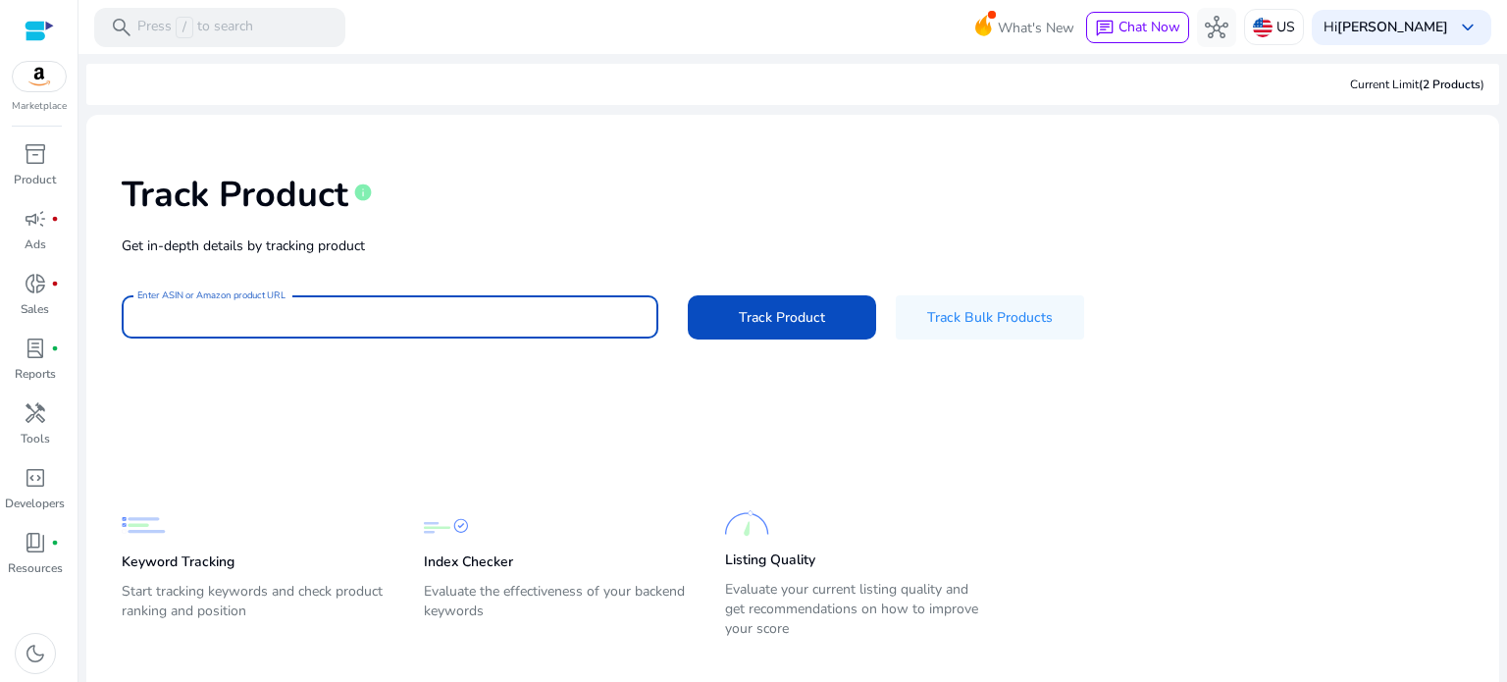
paste input "**********"
type input "**********"
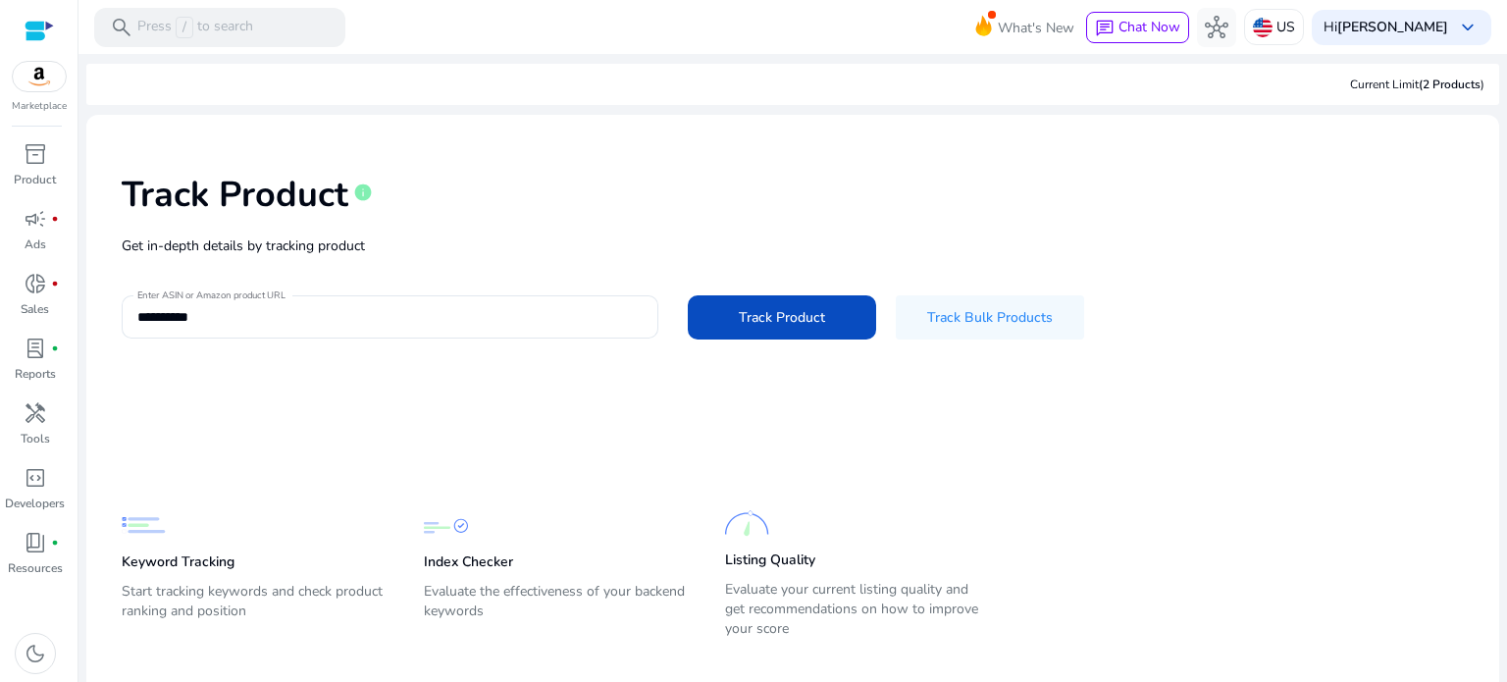
click at [433, 374] on div "**********" at bounding box center [792, 254] width 1381 height 248
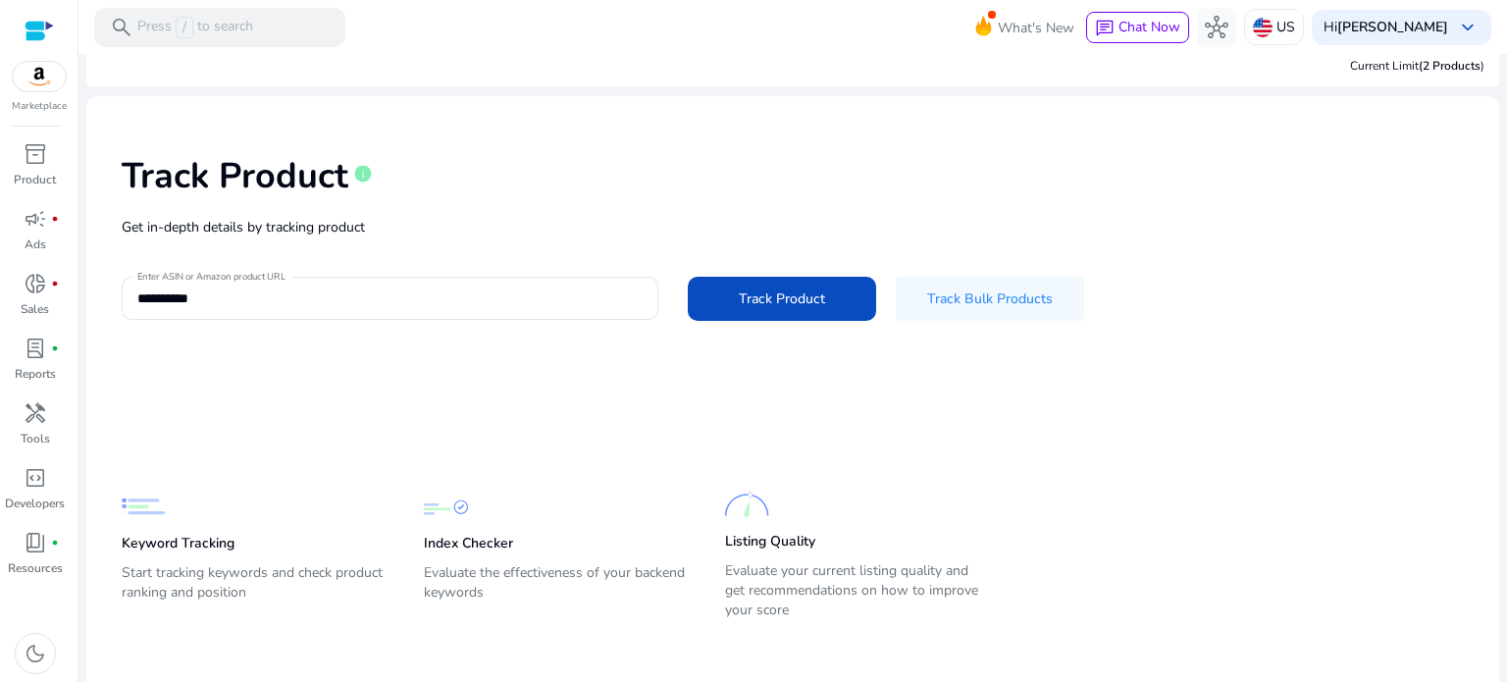
scroll to position [27, 0]
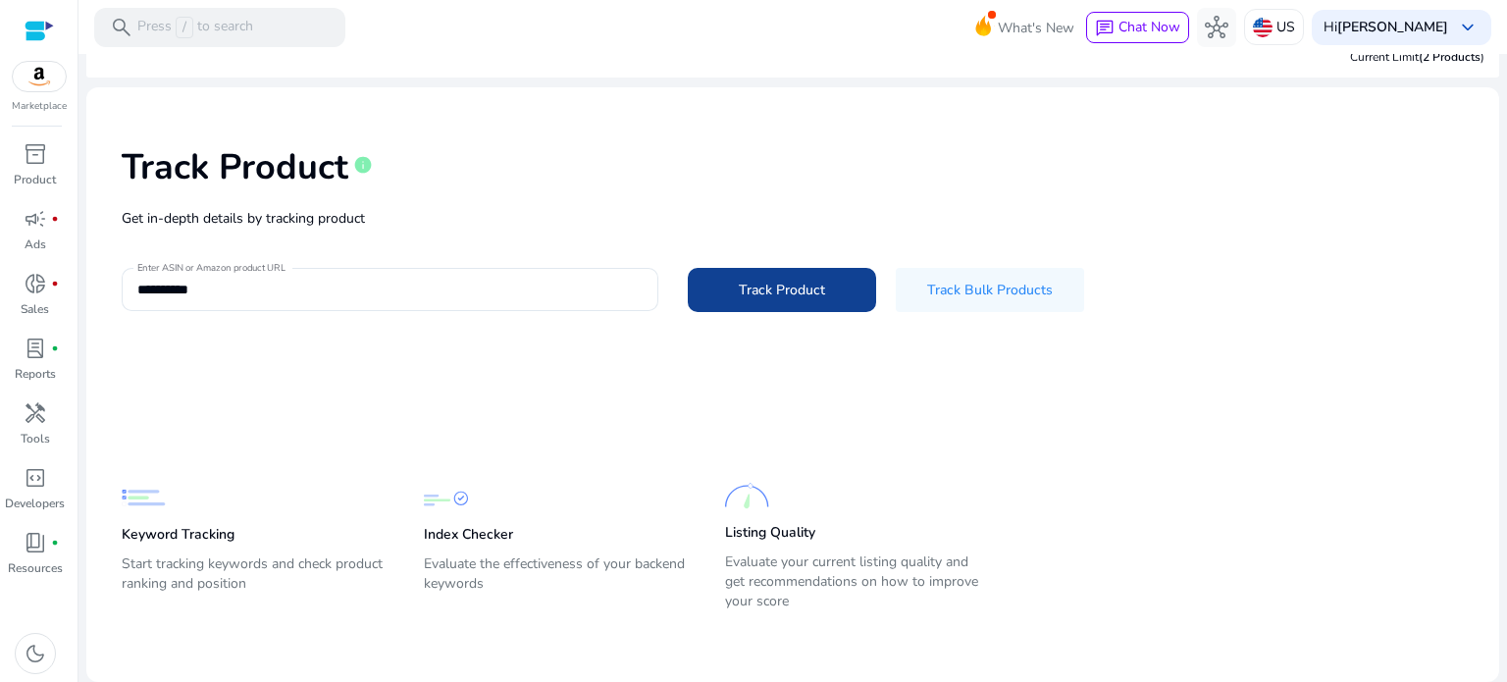
click at [731, 286] on span at bounding box center [782, 289] width 188 height 47
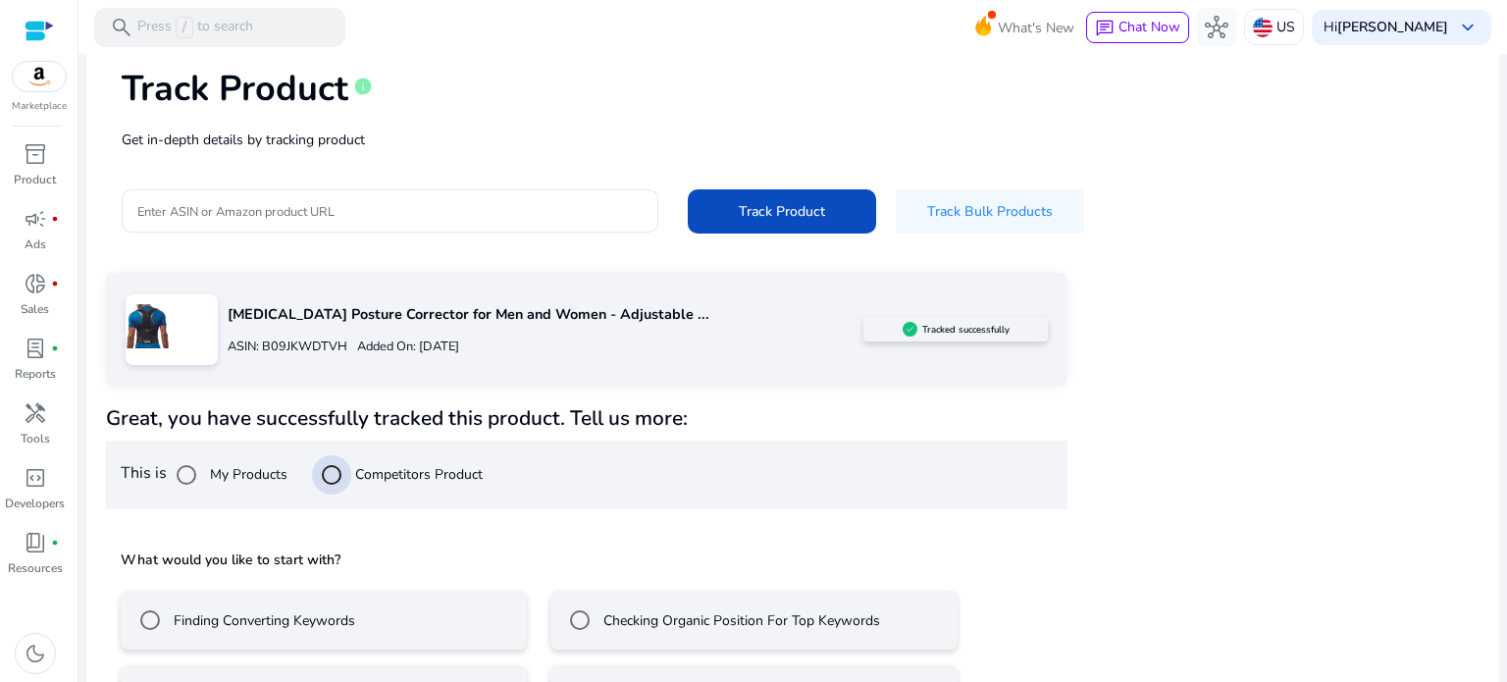
scroll to position [176, 0]
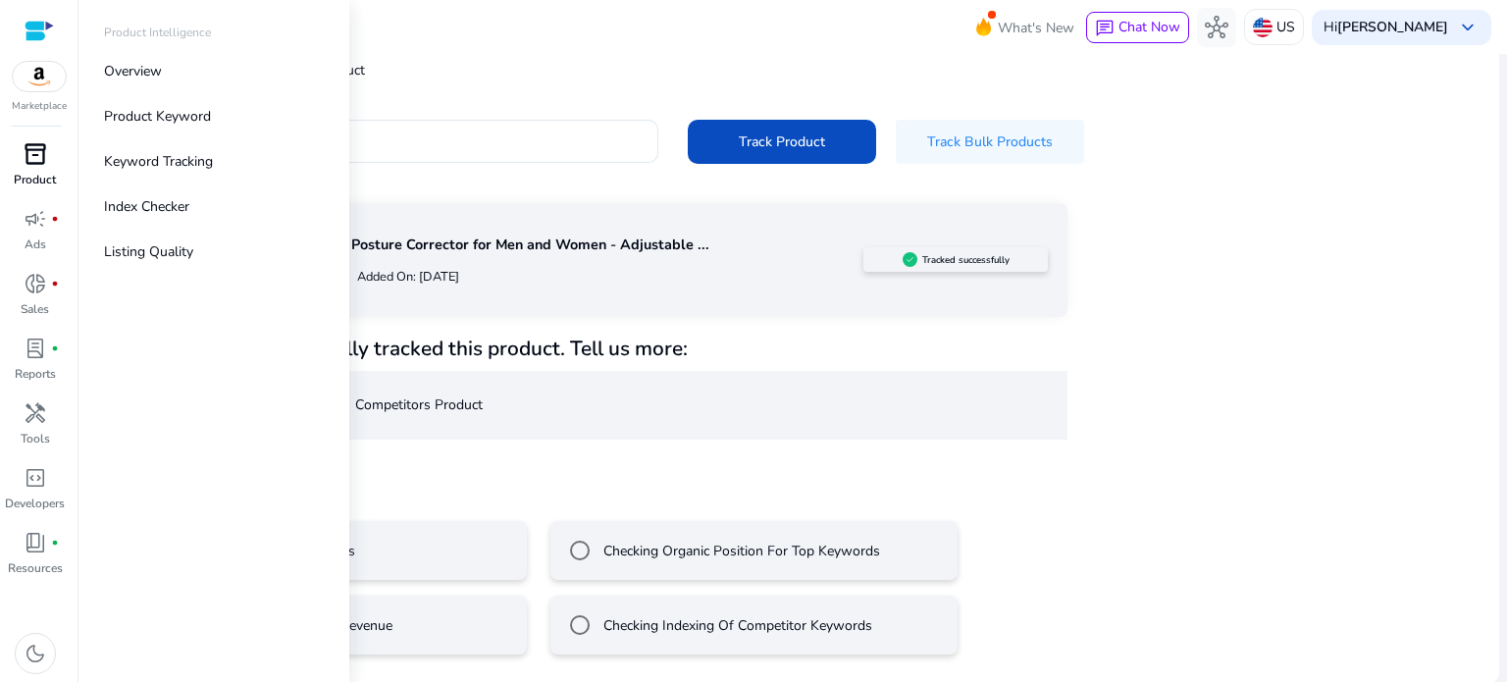
click at [41, 152] on span "inventory_2" at bounding box center [36, 154] width 24 height 24
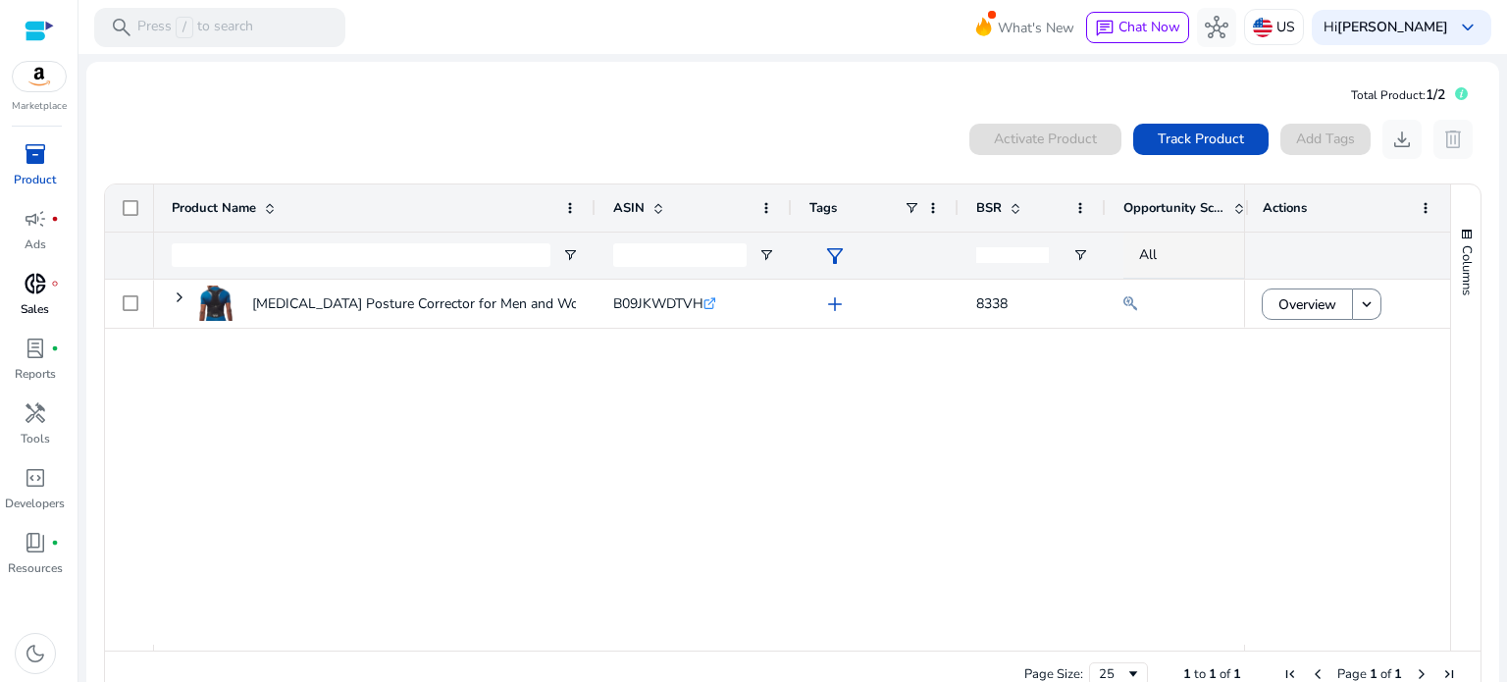
click at [27, 283] on span "donut_small" at bounding box center [36, 284] width 24 height 24
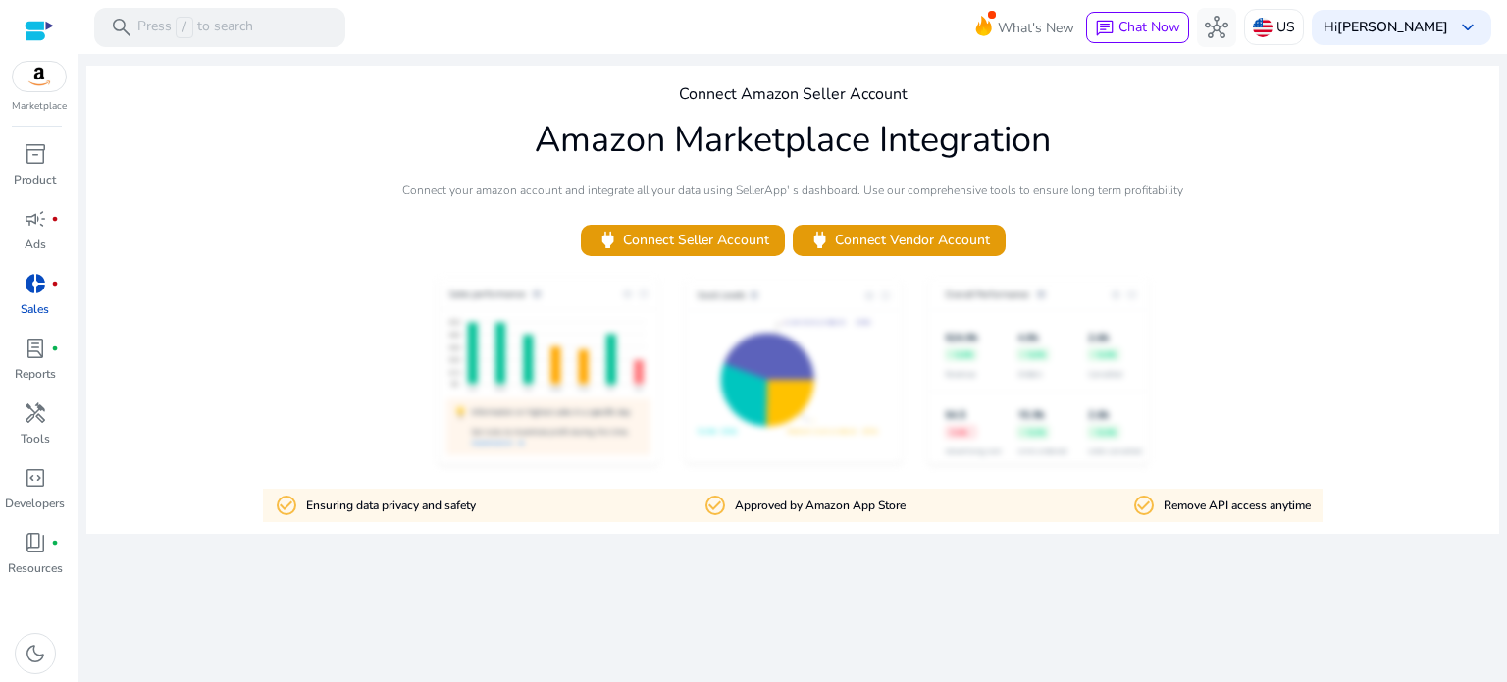
click at [38, 329] on link "donut_small fiber_manual_record Sales" at bounding box center [35, 300] width 70 height 65
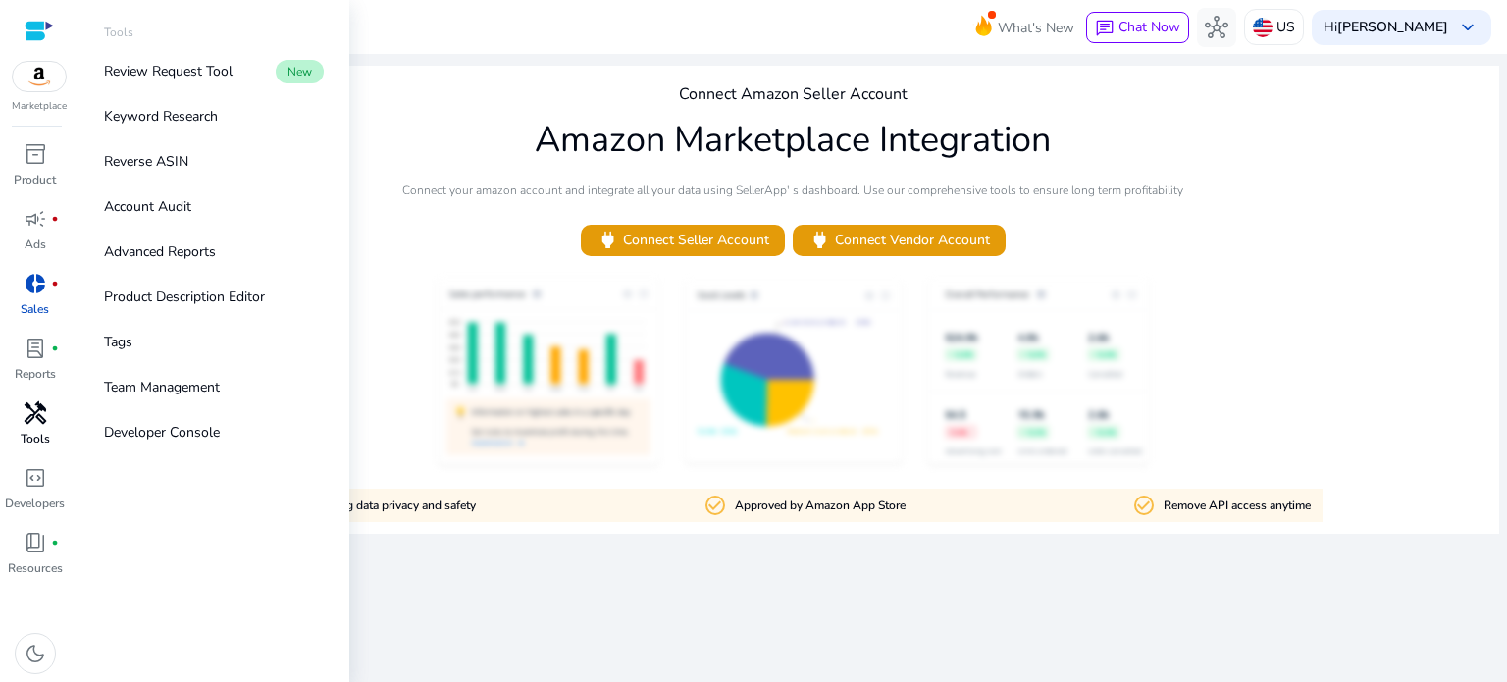
click at [36, 423] on span "handyman" at bounding box center [36, 413] width 24 height 24
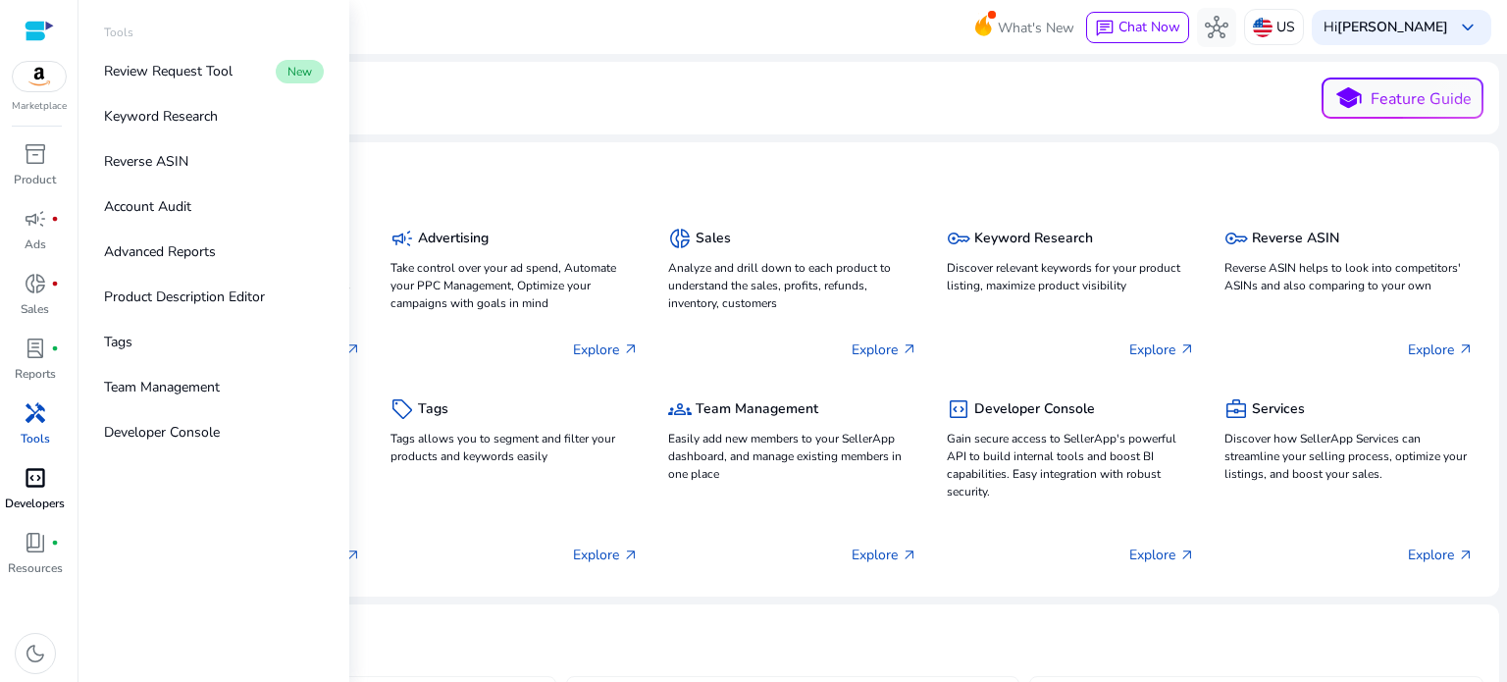
click at [22, 501] on p "Developers" at bounding box center [35, 503] width 60 height 18
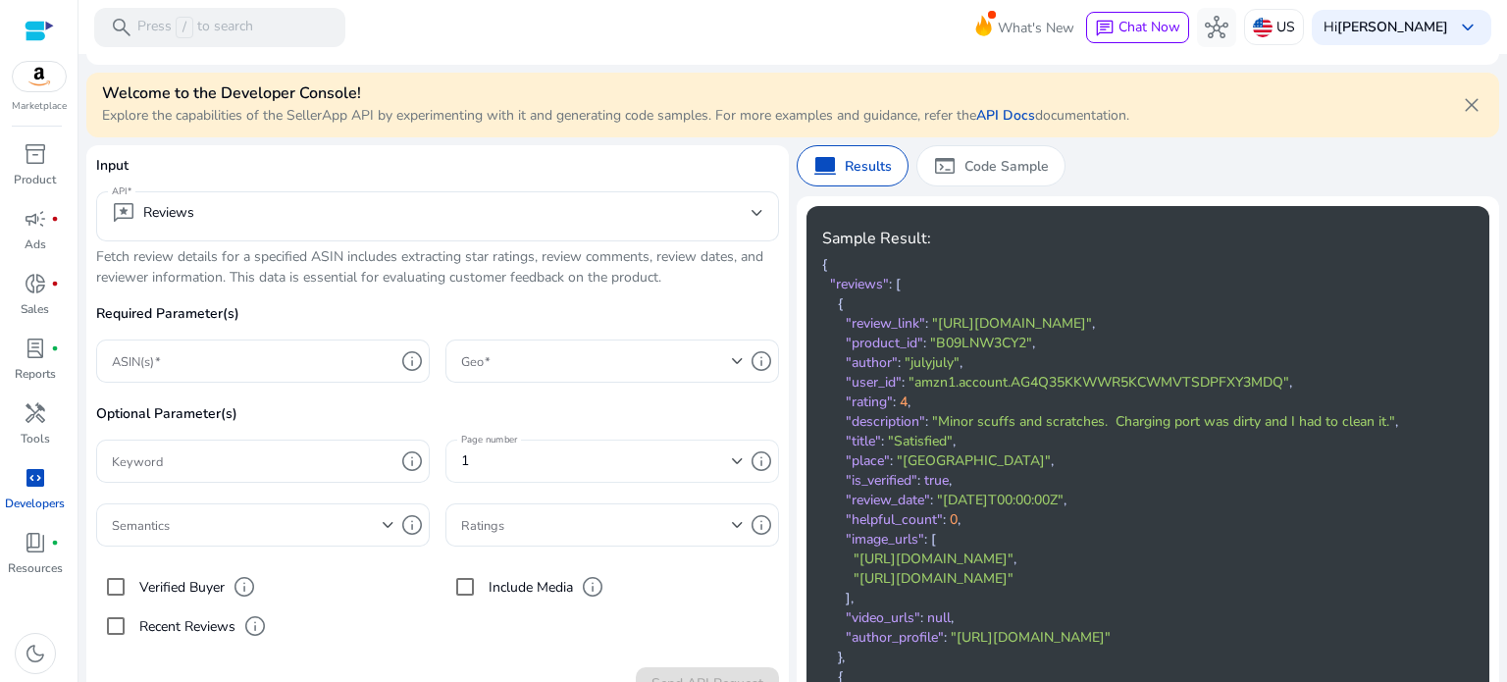
scroll to position [184, 0]
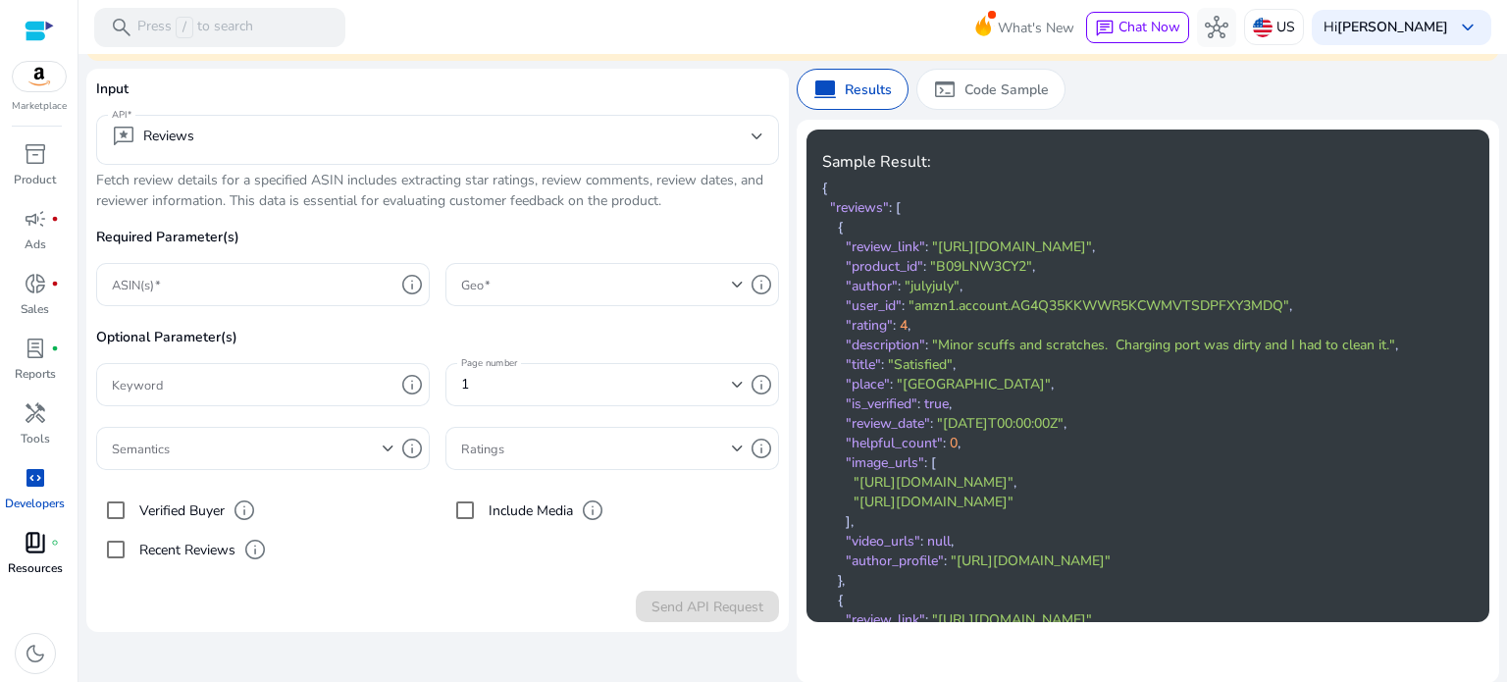
click at [40, 541] on span "book_4" at bounding box center [36, 543] width 24 height 24
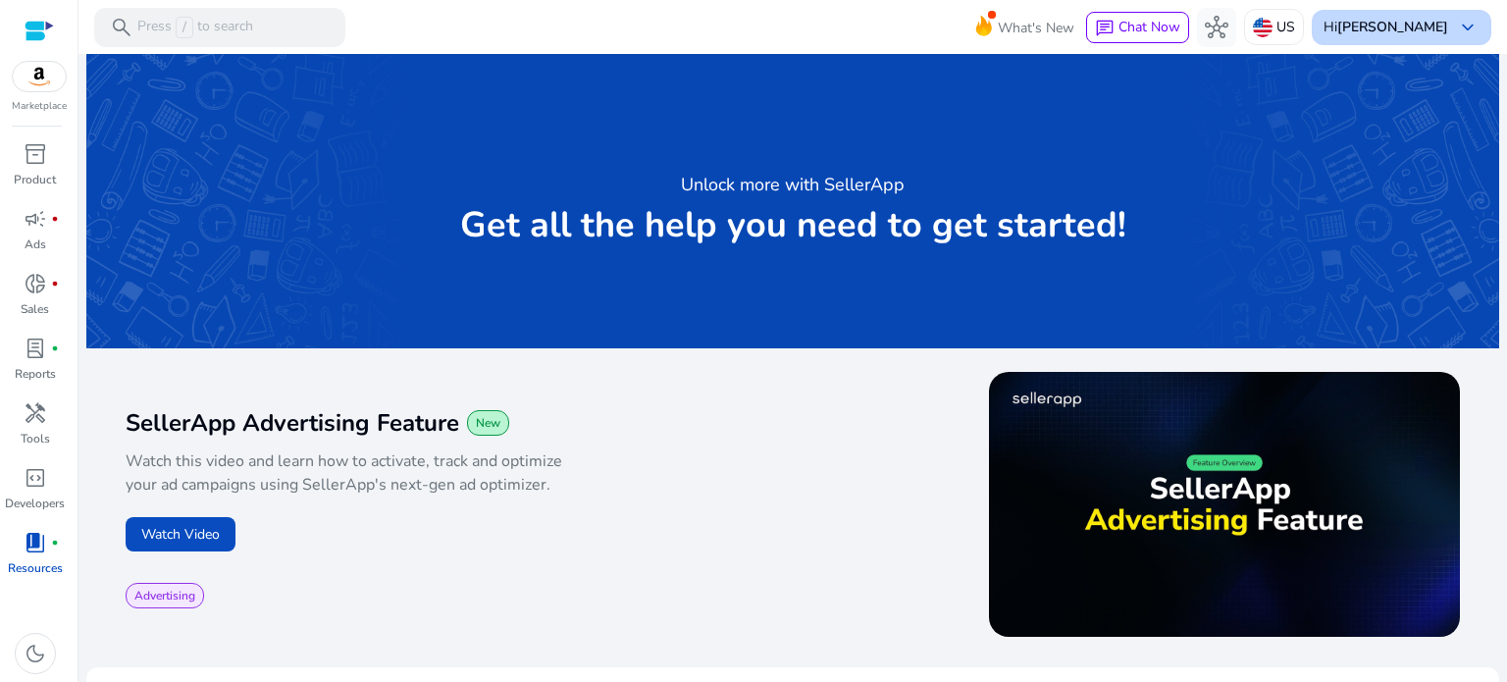
click at [1385, 30] on b "[PERSON_NAME]" at bounding box center [1392, 27] width 111 height 19
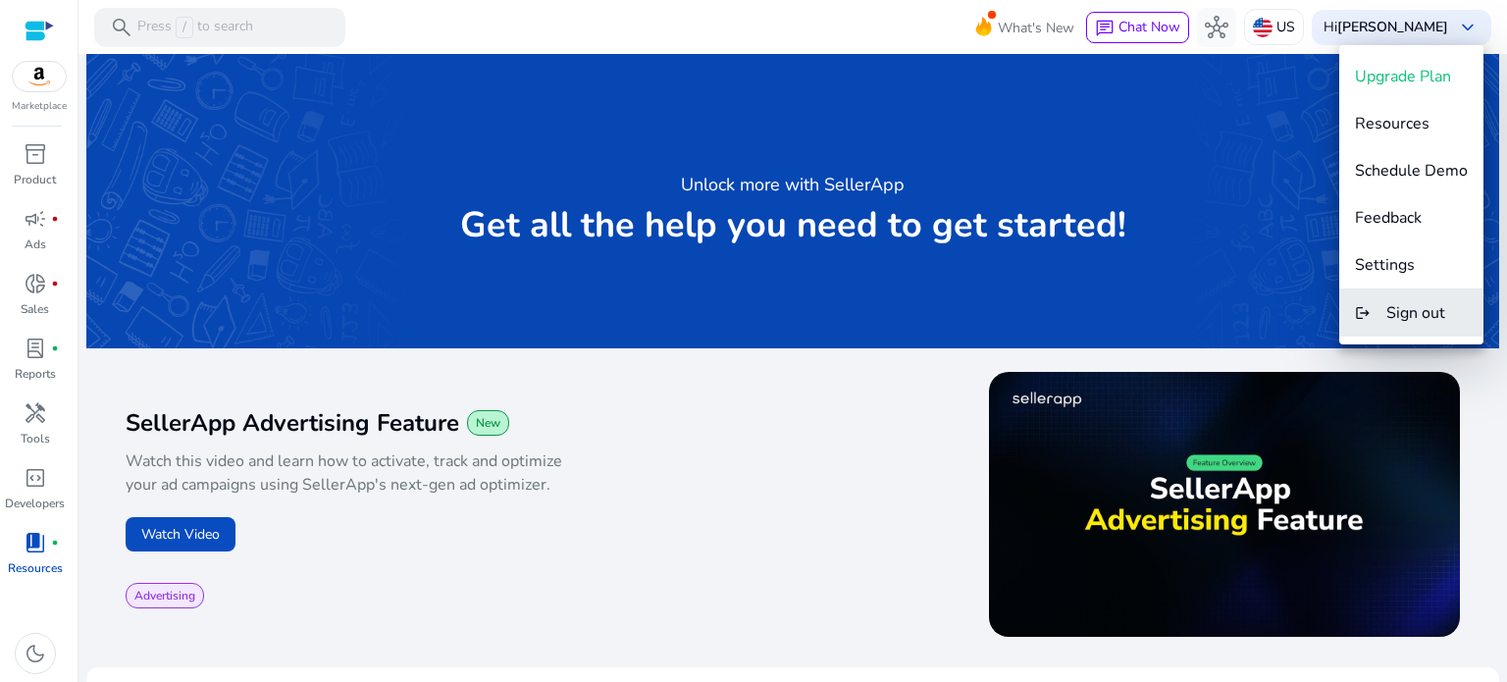
click at [1385, 316] on button "logout Sign out" at bounding box center [1411, 312] width 144 height 47
